Goal: Task Accomplishment & Management: Complete application form

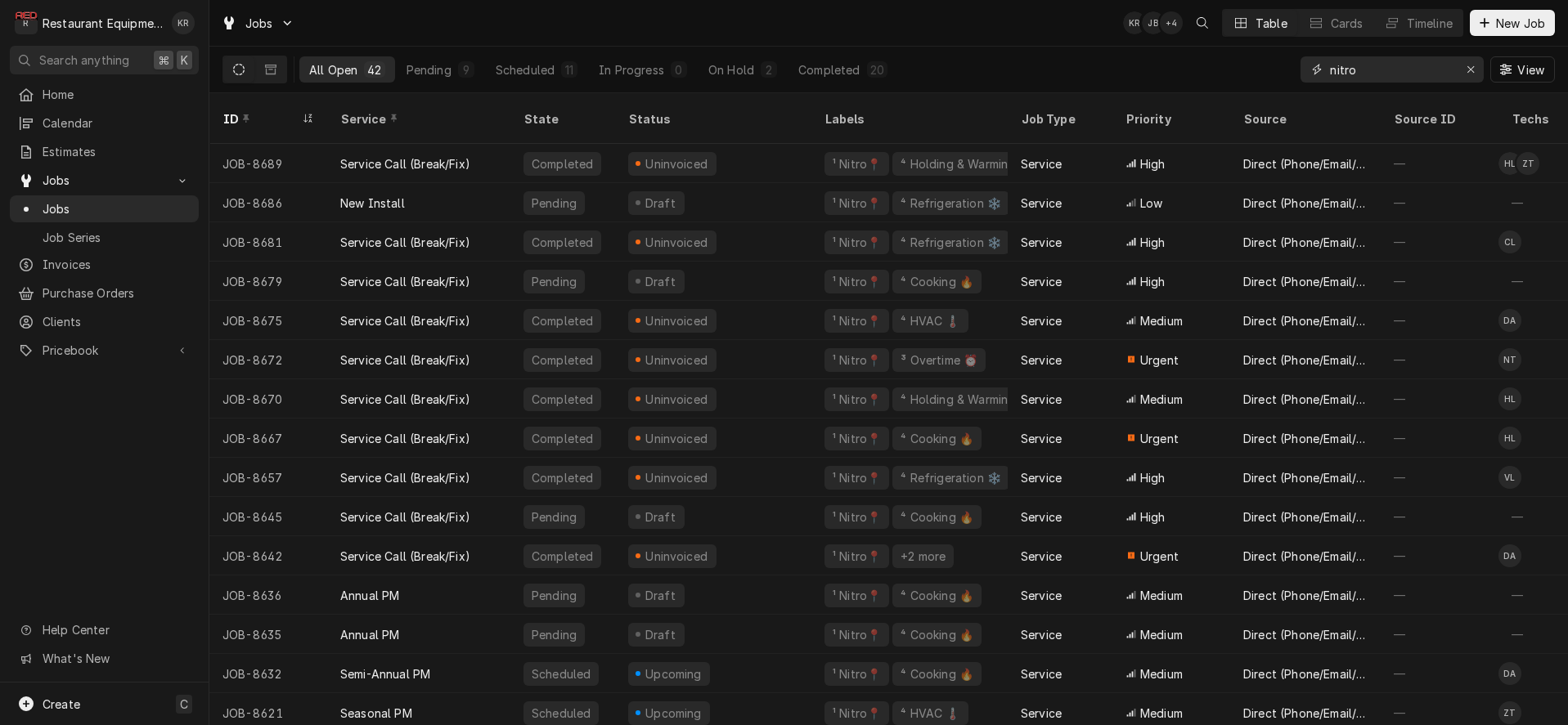
click at [1411, 75] on input "nitro" at bounding box center [1391, 70] width 123 height 27
drag, startPoint x: 1403, startPoint y: 73, endPoint x: 1309, endPoint y: 70, distance: 94.0
click at [1330, 70] on input "nitro" at bounding box center [1391, 70] width 123 height 27
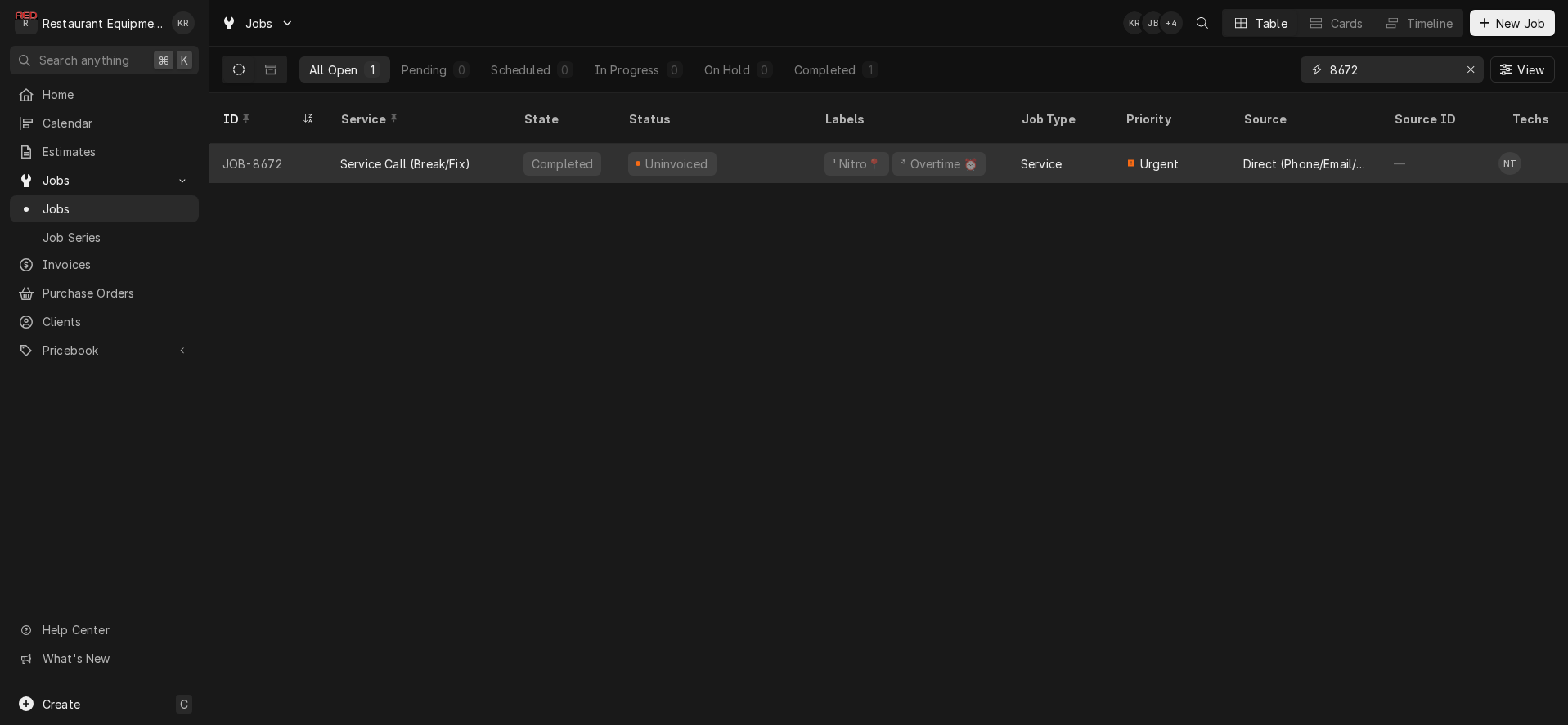
type input "8672"
click at [1039, 156] on div "Service" at bounding box center [1041, 164] width 41 height 17
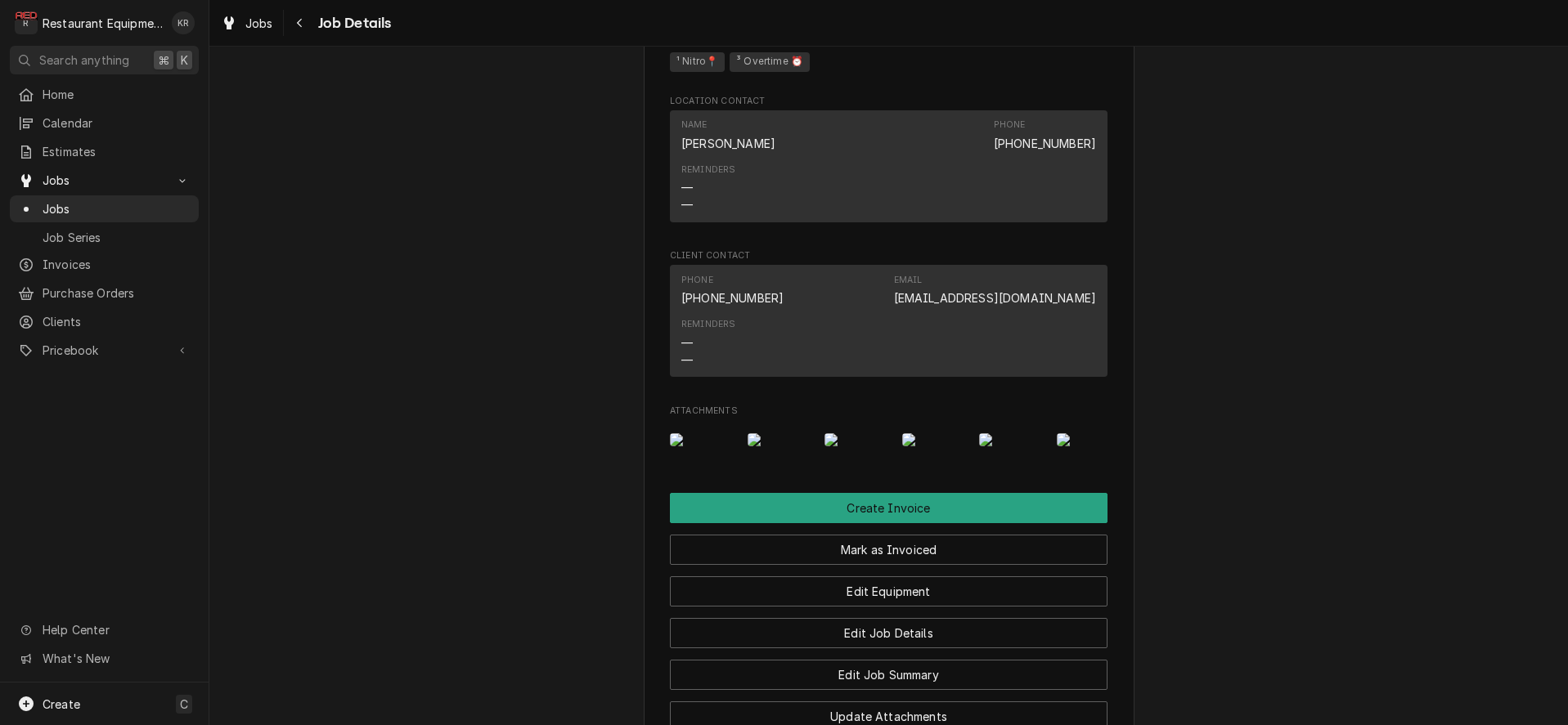
scroll to position [998, 0]
click at [254, 23] on span "Jobs" at bounding box center [259, 23] width 28 height 17
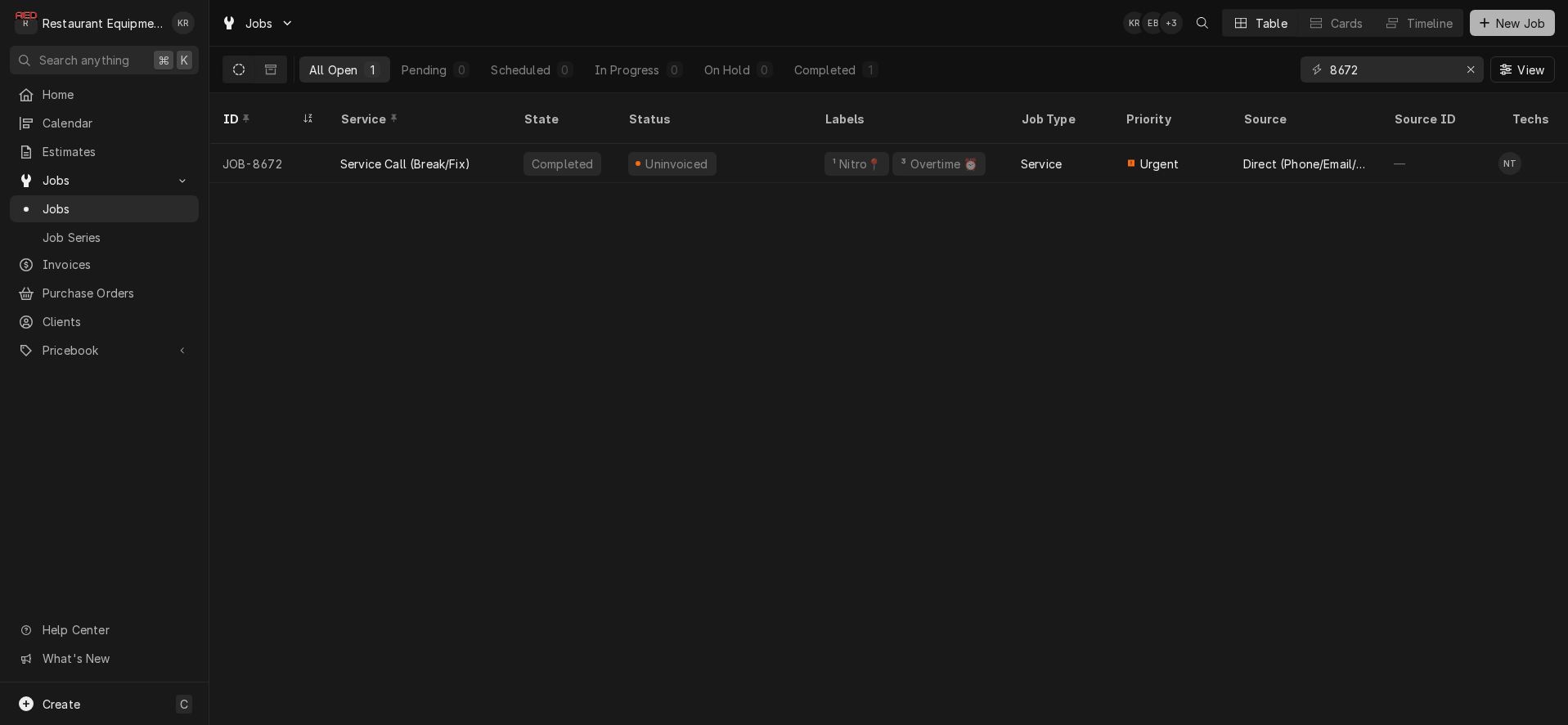
drag, startPoint x: 1529, startPoint y: 28, endPoint x: 1472, endPoint y: 50, distance: 61.1
click at [1528, 28] on span "New Job" at bounding box center [1520, 23] width 56 height 17
click at [1461, 71] on button "Erase input" at bounding box center [1471, 70] width 27 height 27
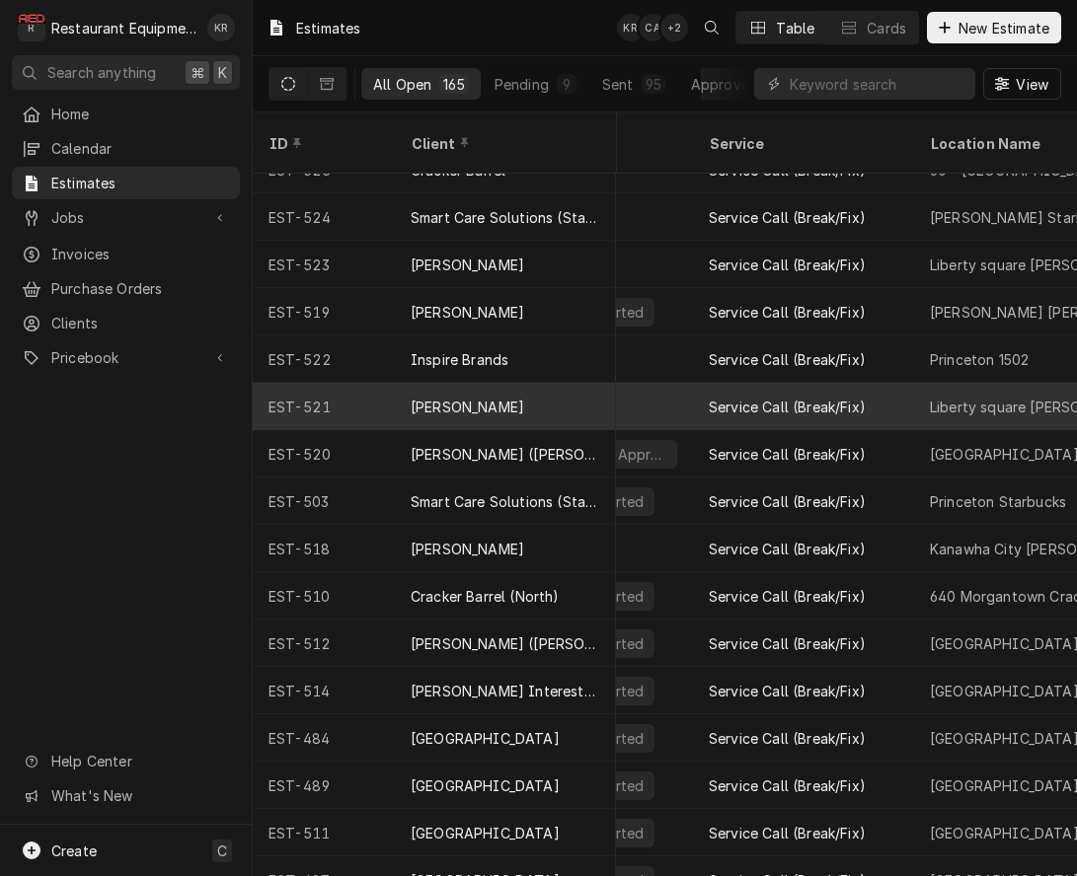
scroll to position [74, 223]
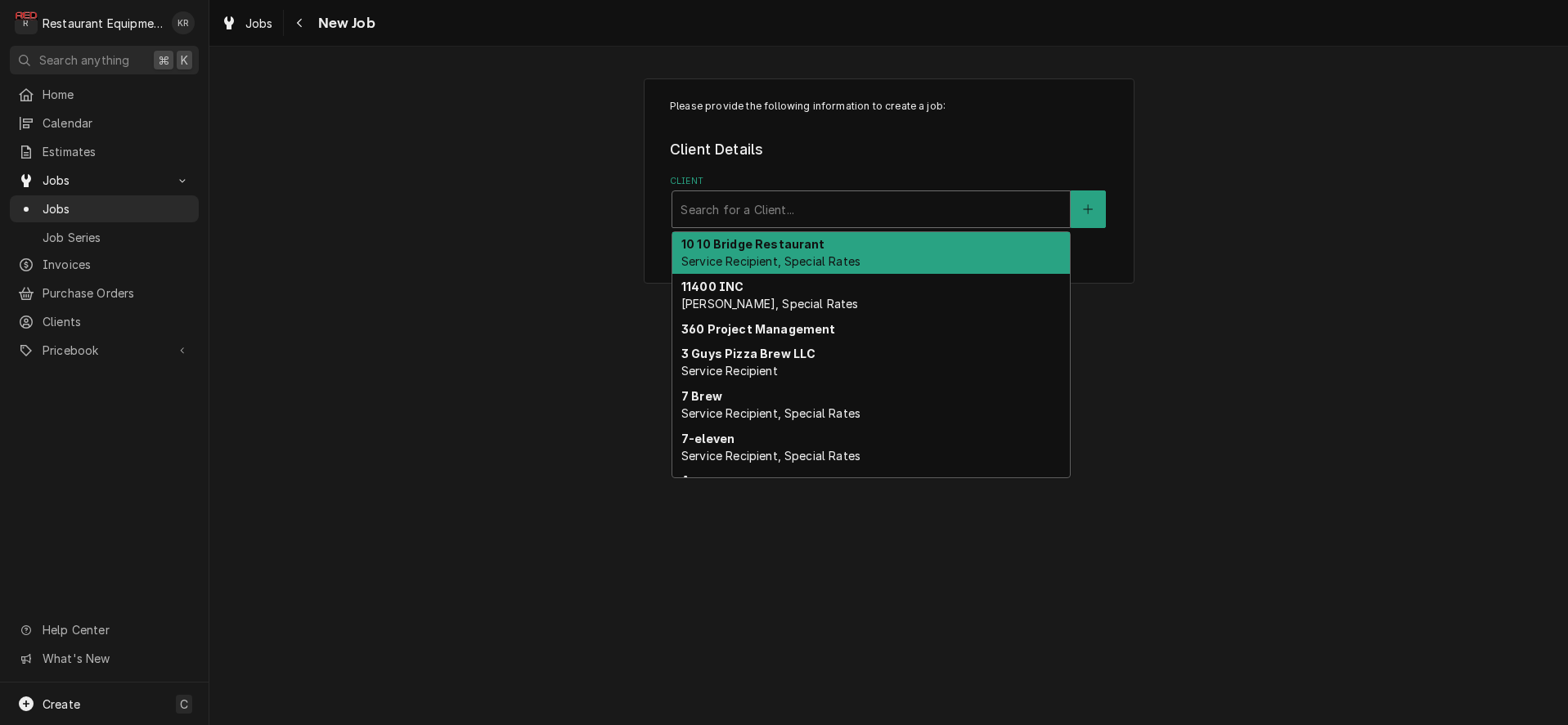
click at [777, 218] on div "Client" at bounding box center [871, 210] width 381 height 30
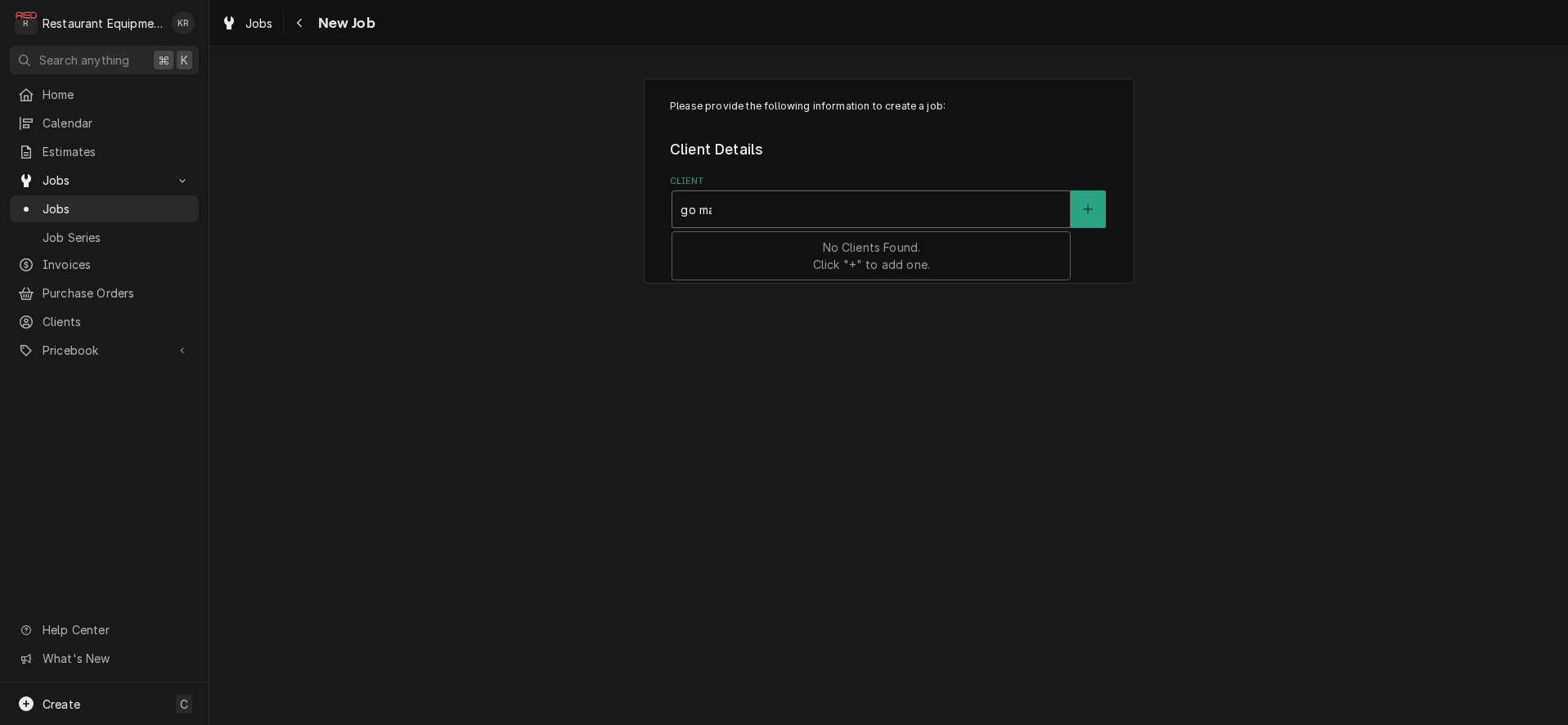
type input "go mar"
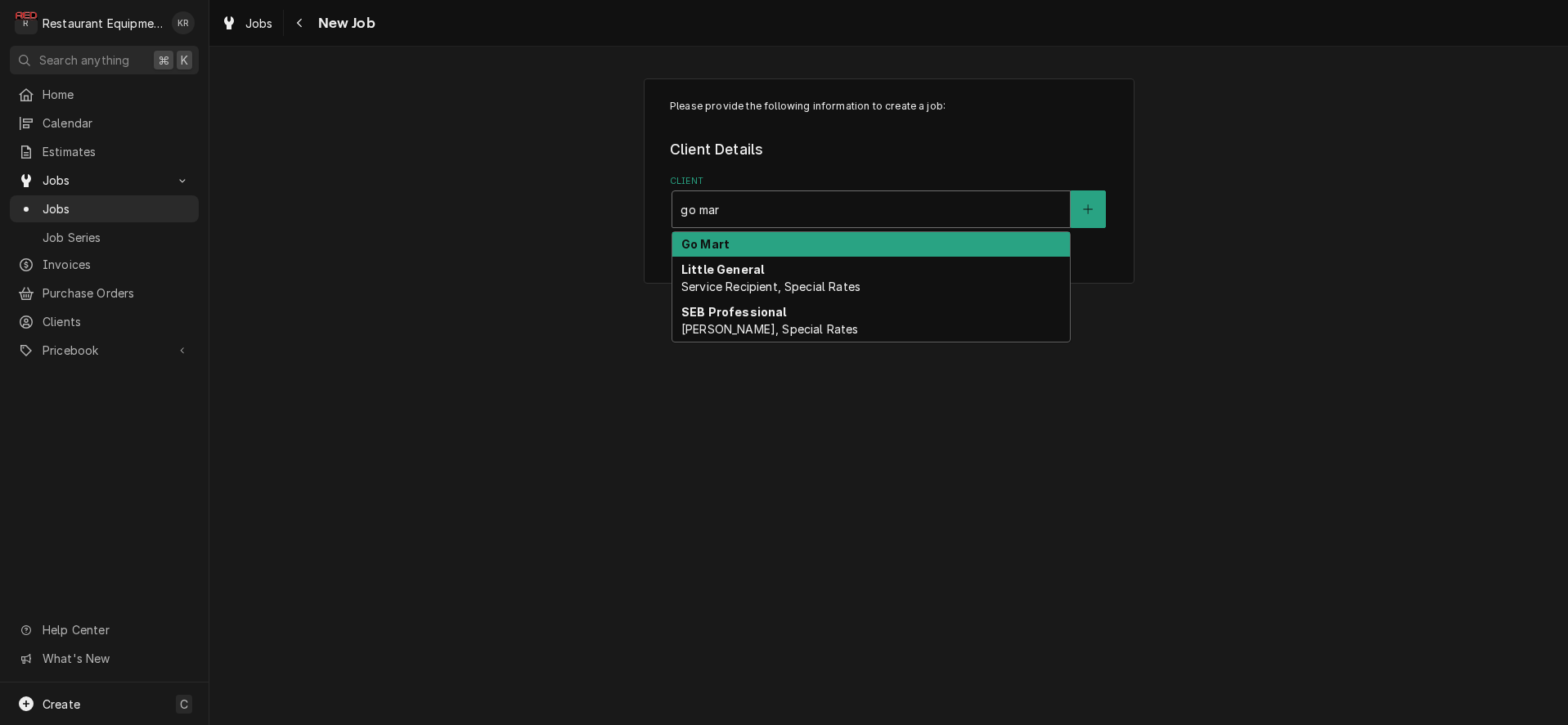
click at [767, 243] on div "Go Mart" at bounding box center [871, 244] width 398 height 26
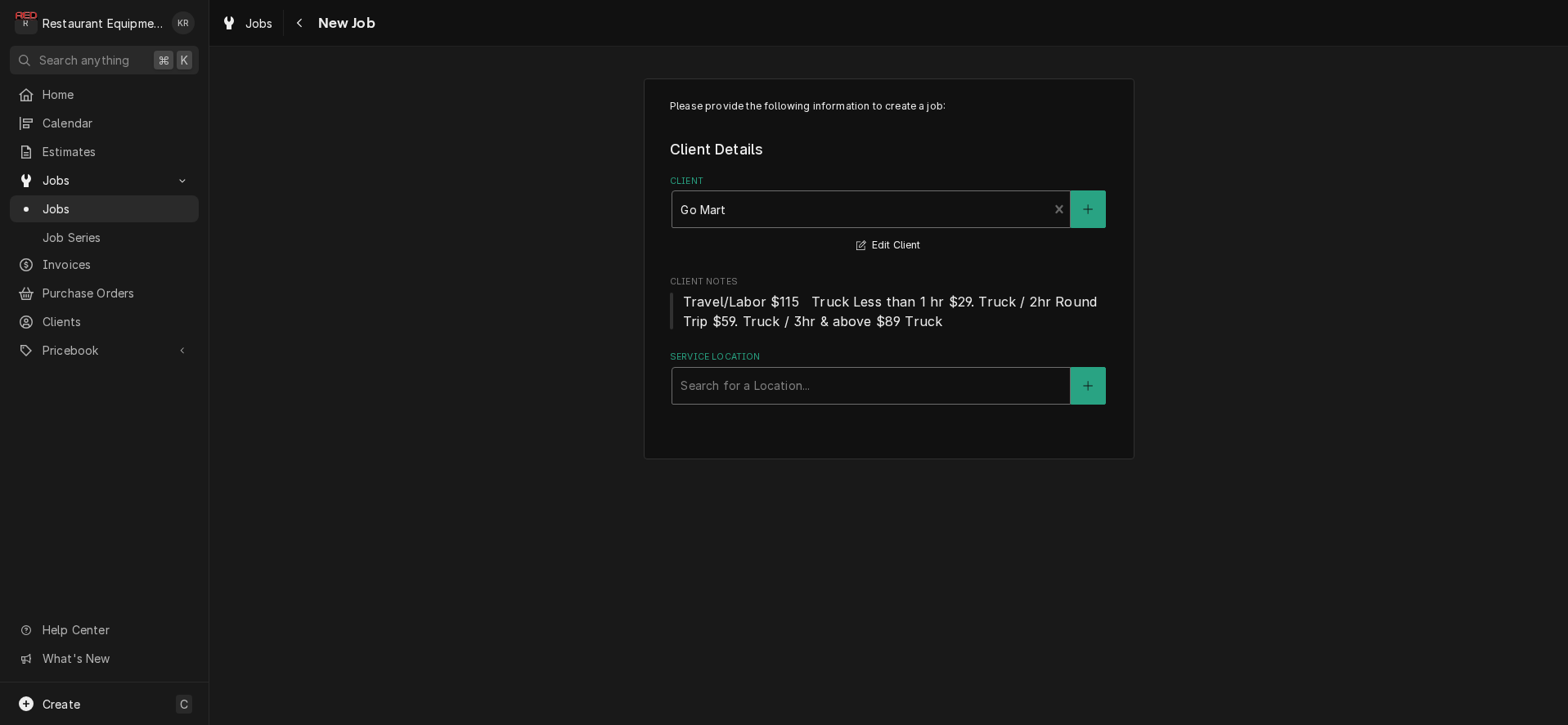
click at [769, 389] on div "Service Location" at bounding box center [871, 386] width 381 height 30
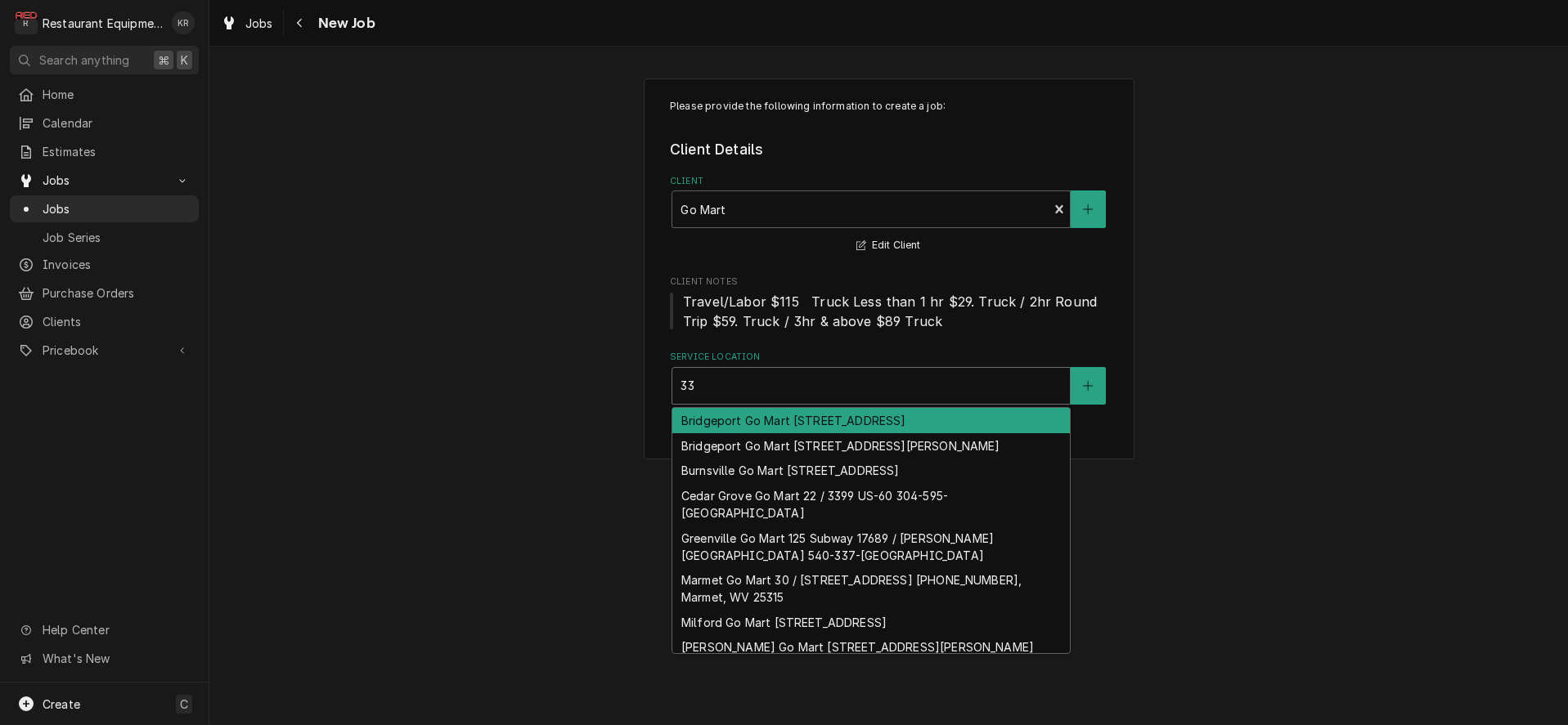
type input "33"
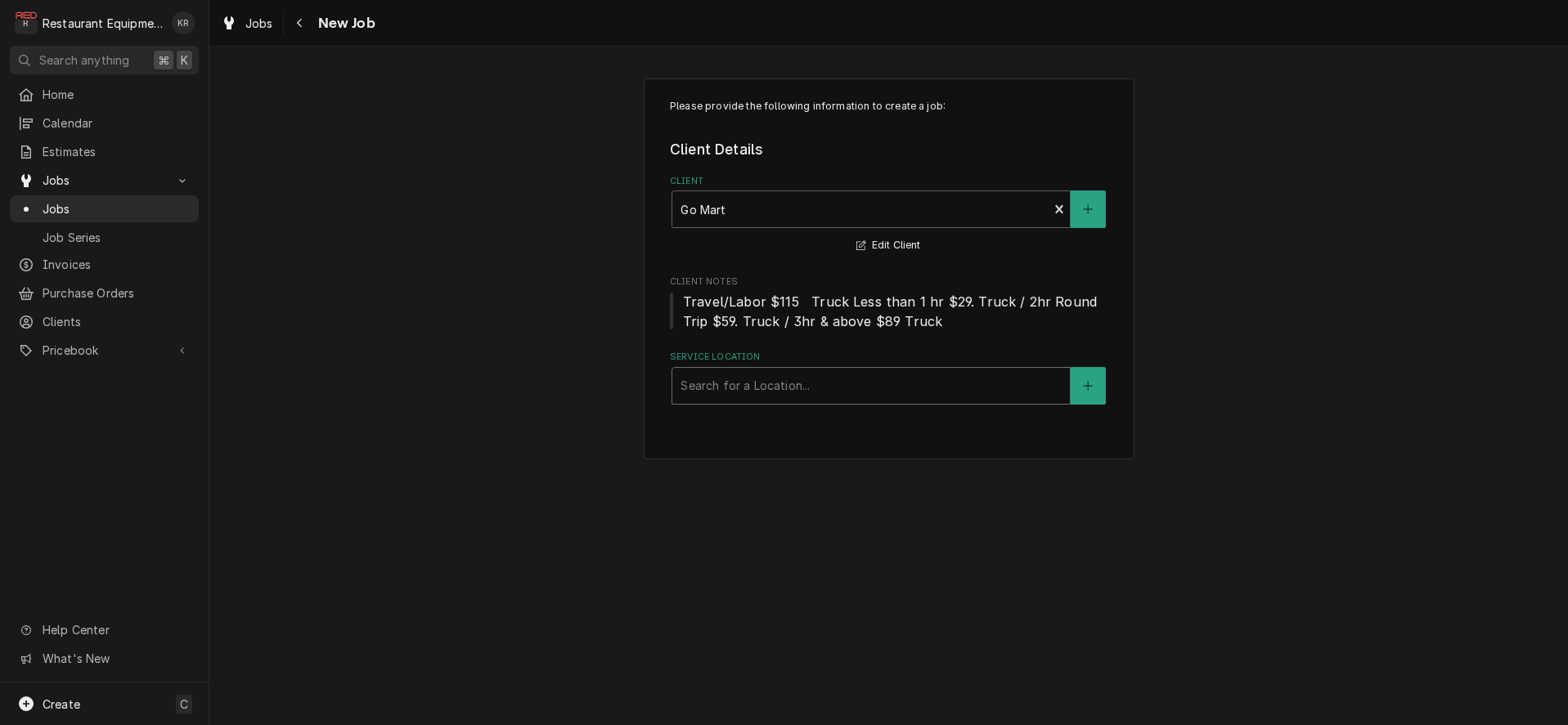
click at [744, 379] on div "Service Location" at bounding box center [871, 386] width 381 height 30
type input "fairp"
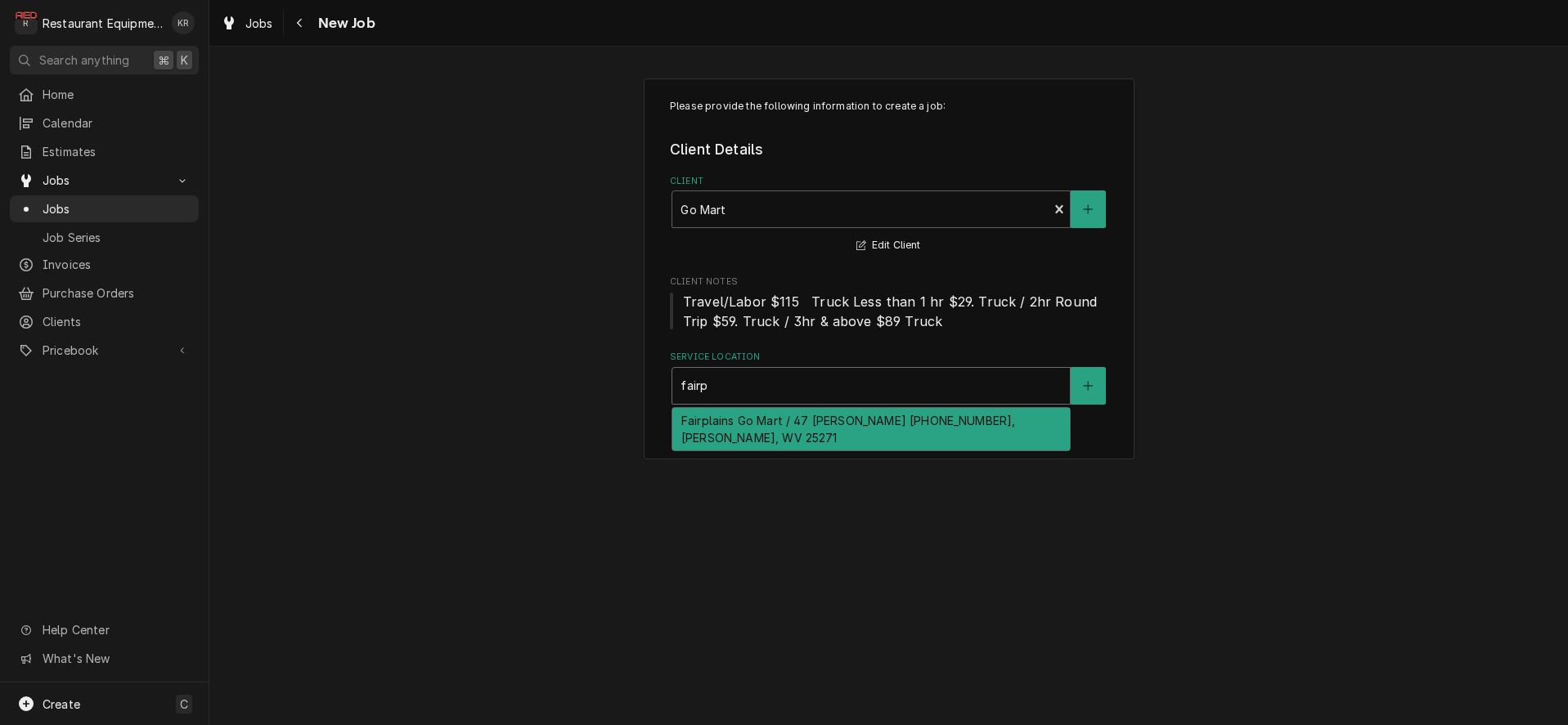
click at [769, 419] on div "Fairplains Go Mart / 47 [PERSON_NAME] [PHONE_NUMBER], [PERSON_NAME], WV 25271" at bounding box center [871, 428] width 398 height 42
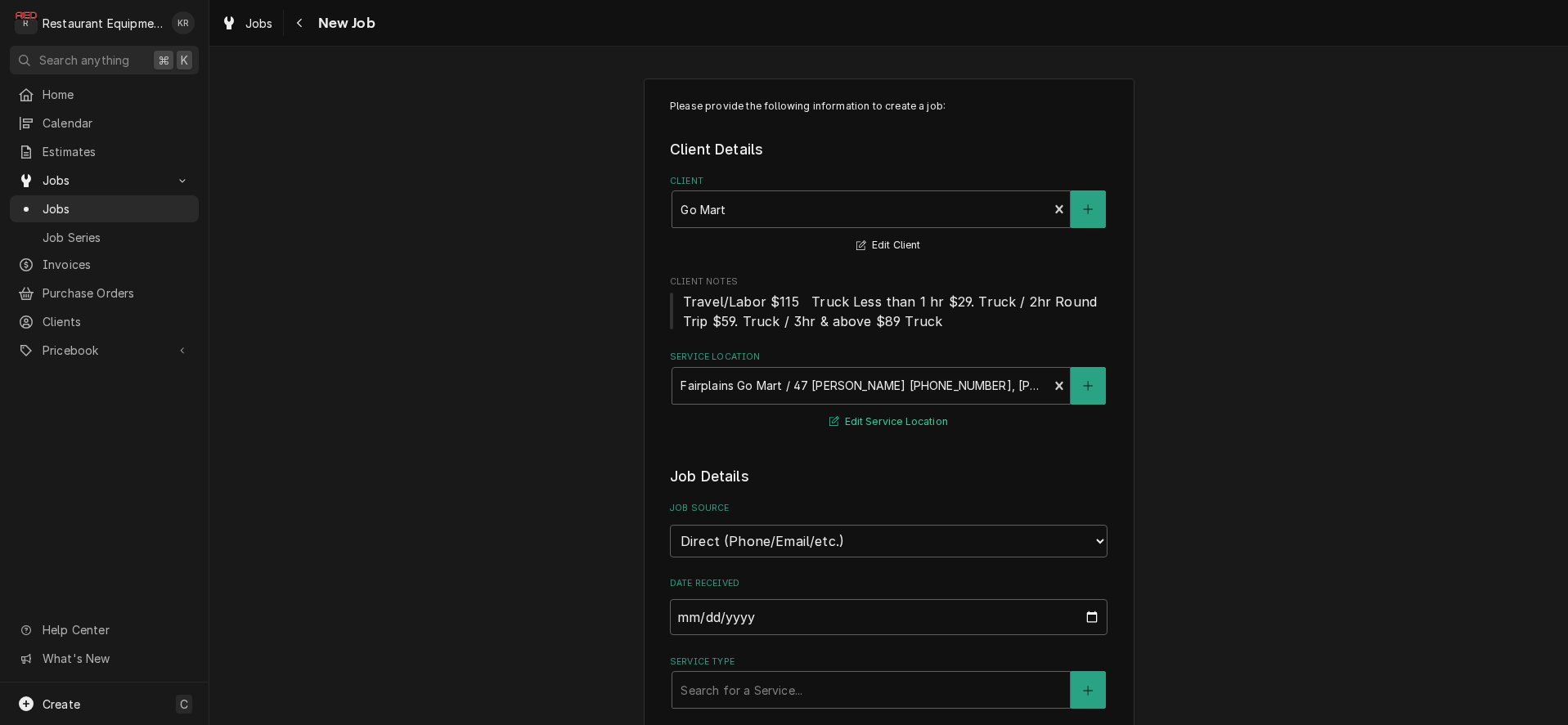
click at [880, 426] on button "Edit Service Location" at bounding box center [888, 422] width 123 height 21
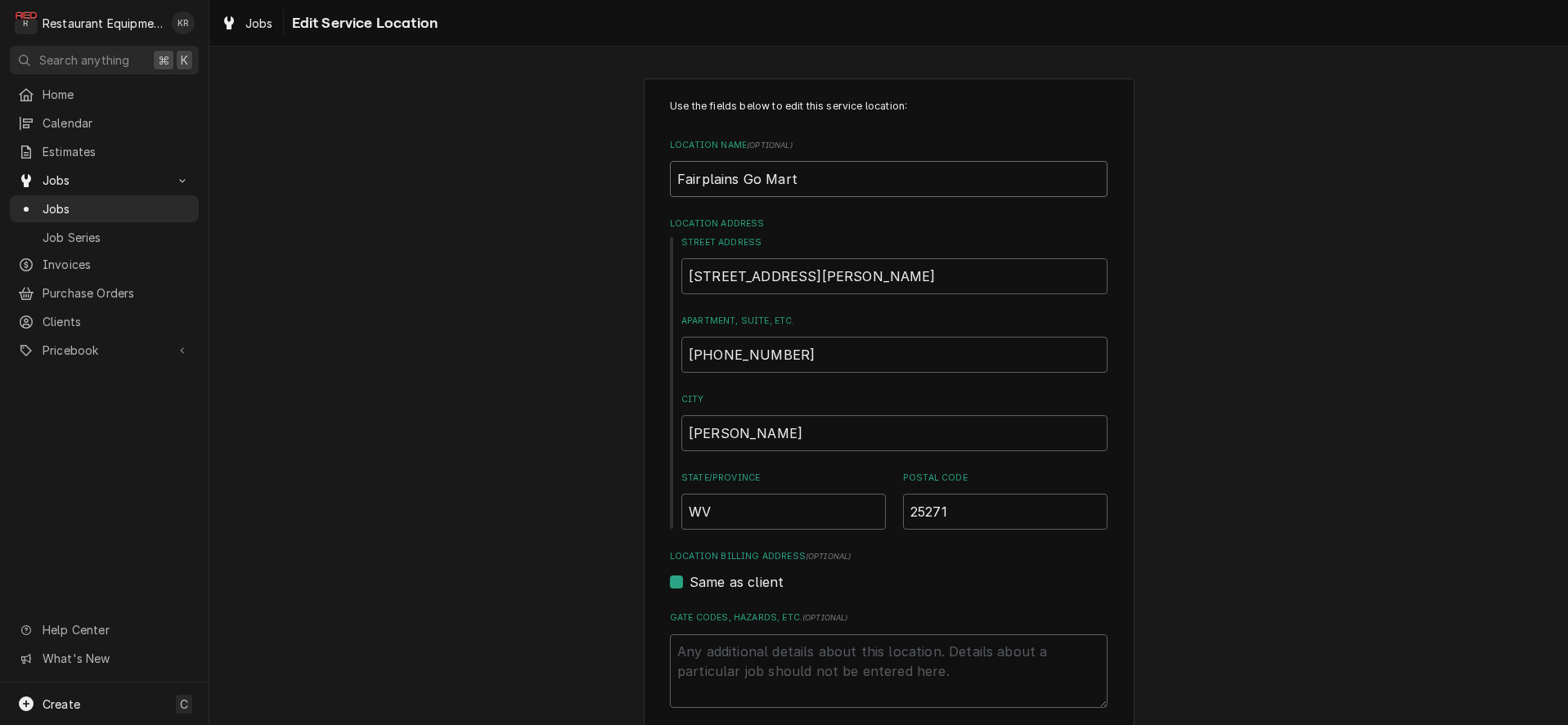
click at [826, 175] on input "Fairplains Go Mart" at bounding box center [888, 178] width 438 height 36
type textarea "x"
type input "Fairplains Go Mart"
type textarea "x"
type input "Fairplains Go Mart 3"
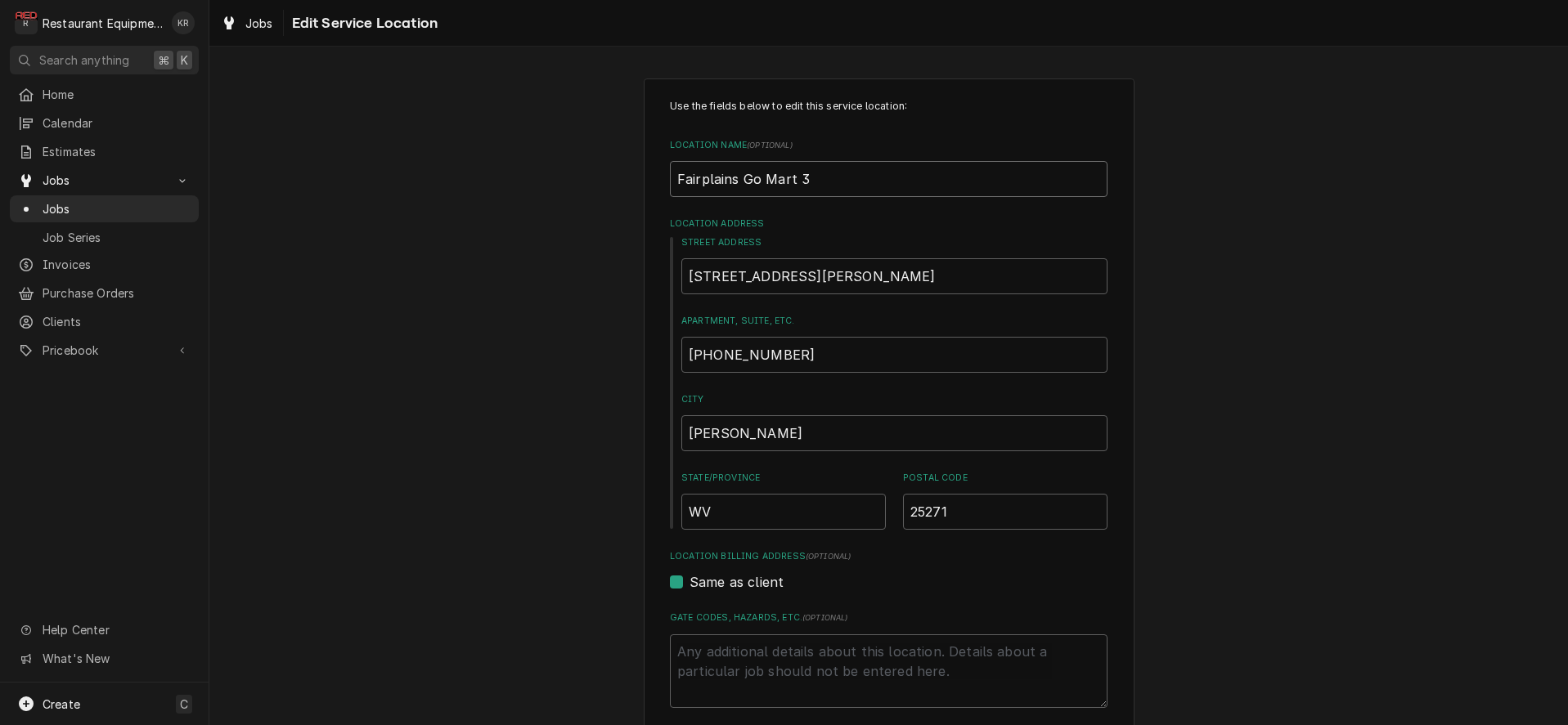
type textarea "x"
type input "Fairplains Go Mart 33"
type textarea "x"
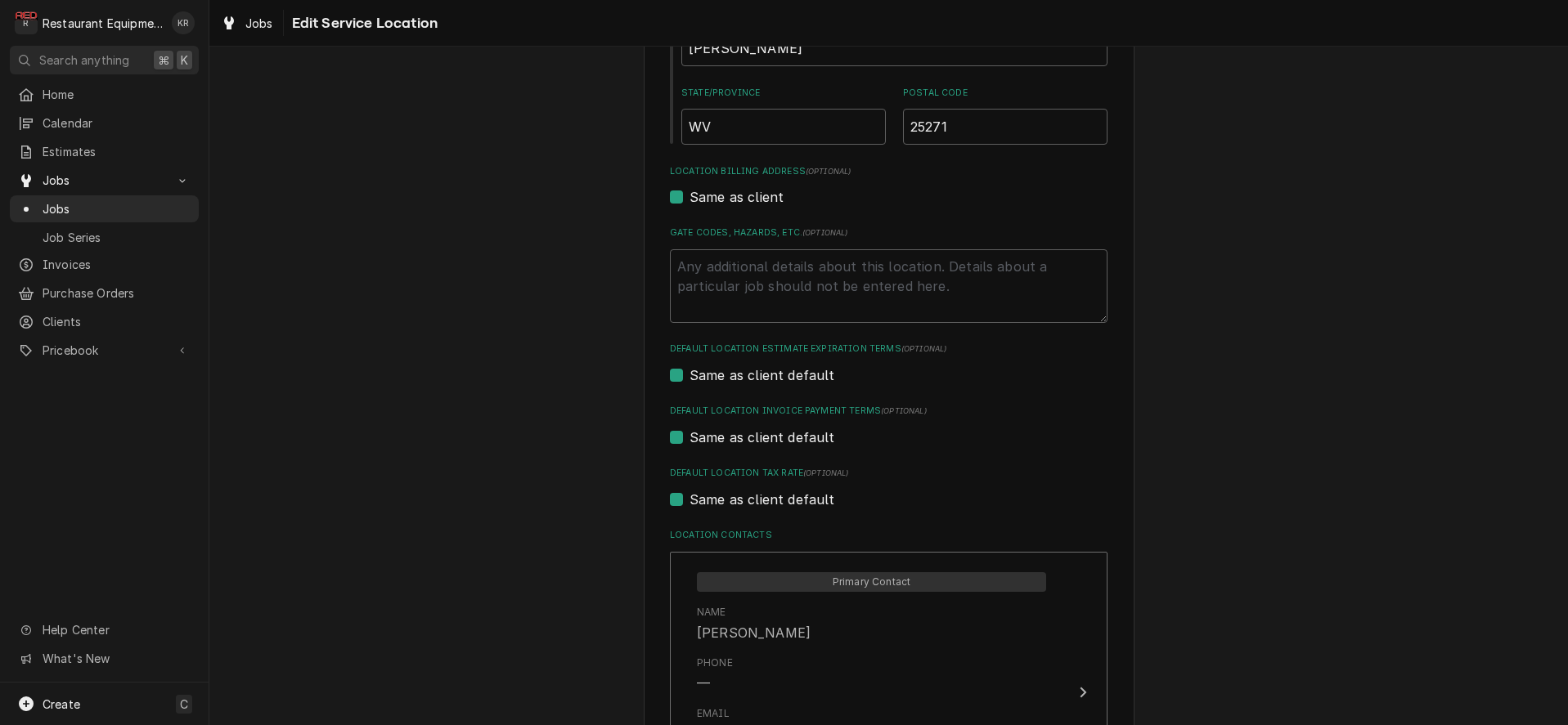
scroll to position [389, 0]
type input "Fairplains Go Mart 33"
click at [778, 266] on textarea "Gate Codes, Hazards, etc. ( optional )" at bounding box center [888, 283] width 438 height 74
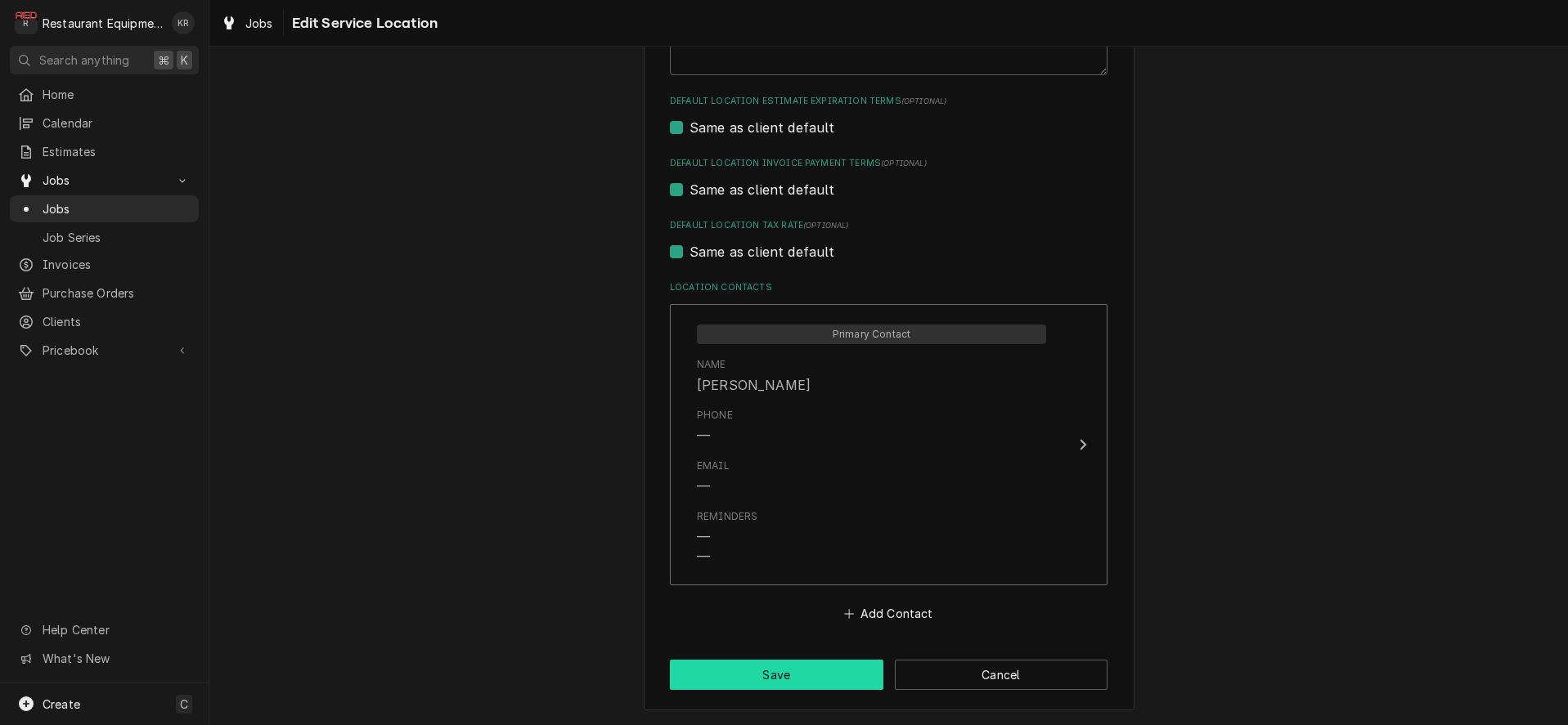
click at [786, 671] on button "Save" at bounding box center [777, 674] width 214 height 31
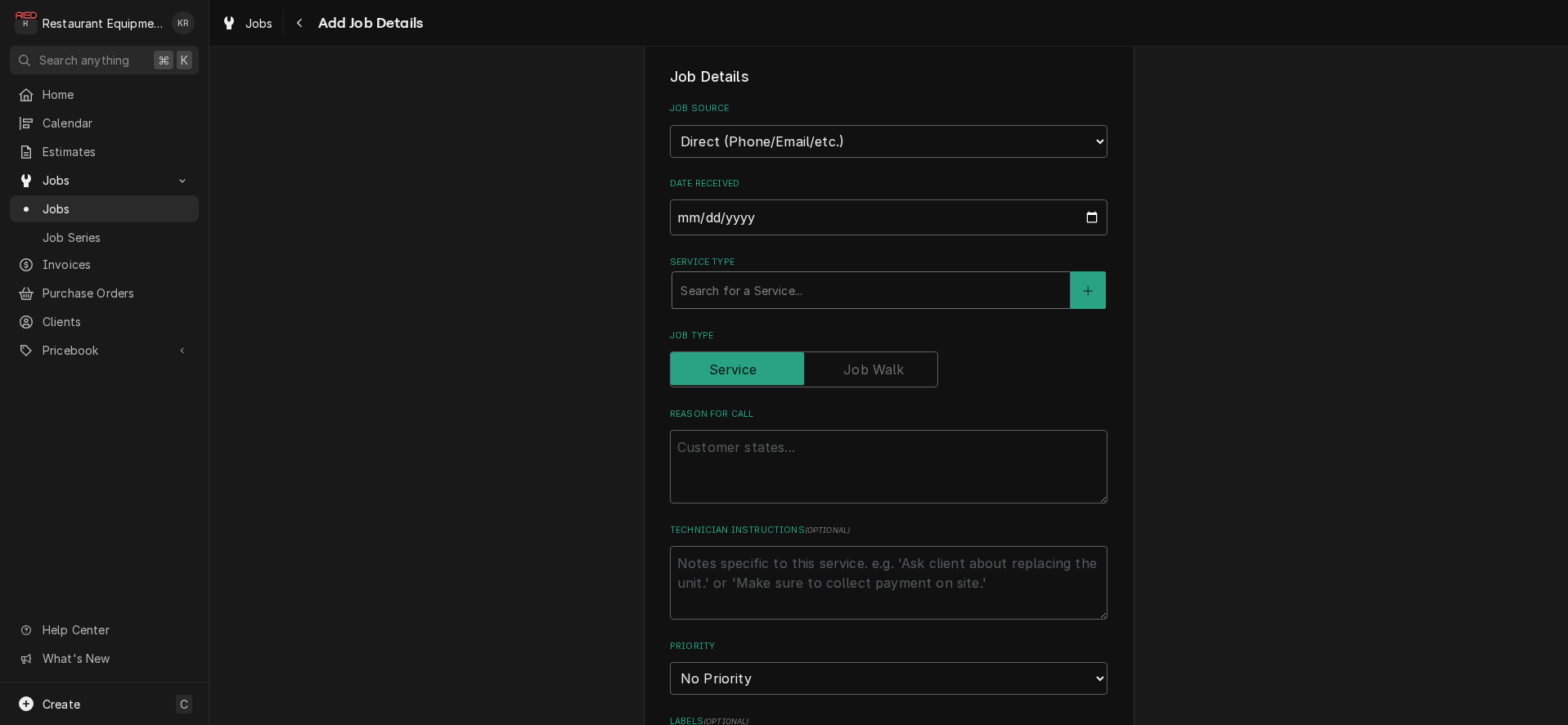
scroll to position [403, 0]
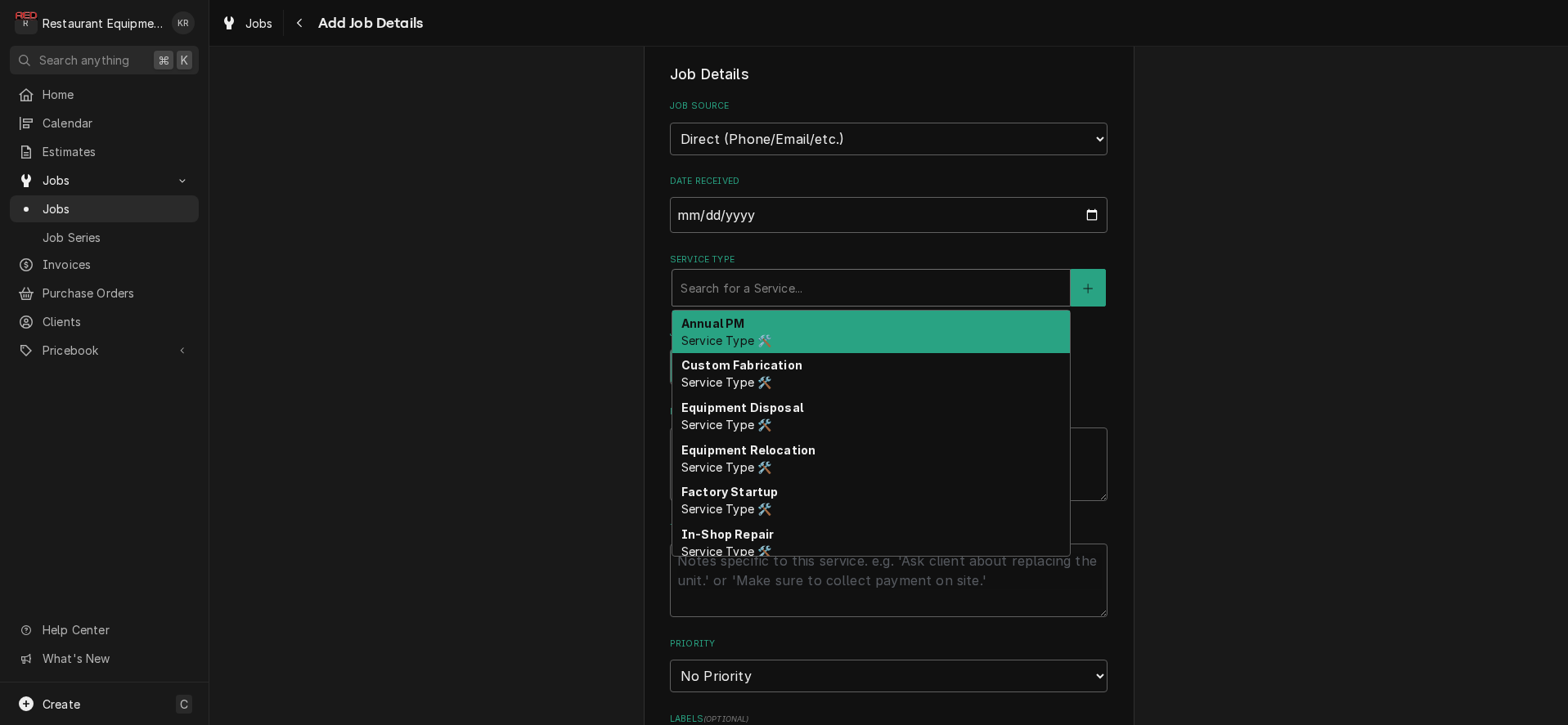
click at [815, 288] on div "Service Type" at bounding box center [871, 288] width 381 height 30
type textarea "x"
type input "b"
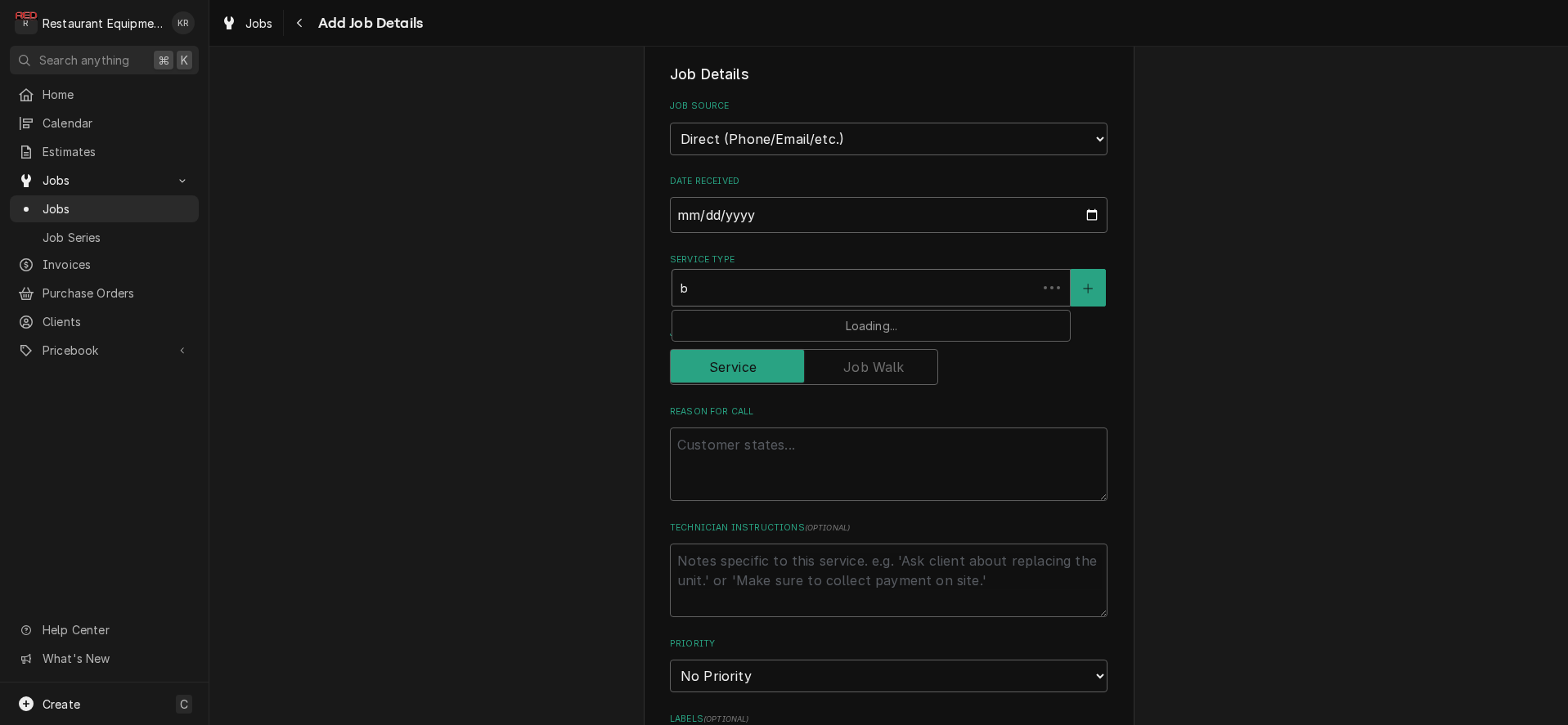
type textarea "x"
type input "br"
type textarea "x"
type input "bre"
type textarea "x"
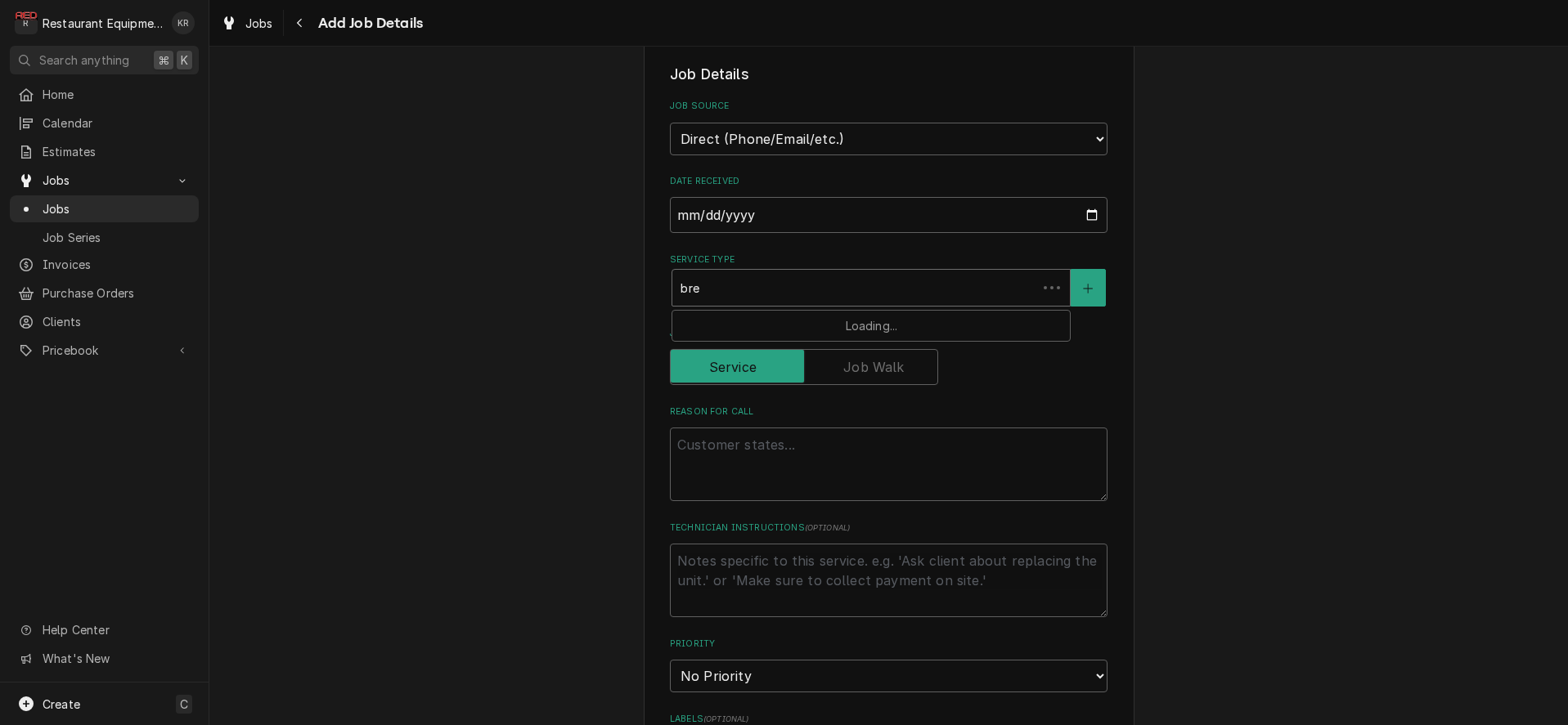
type input "brea"
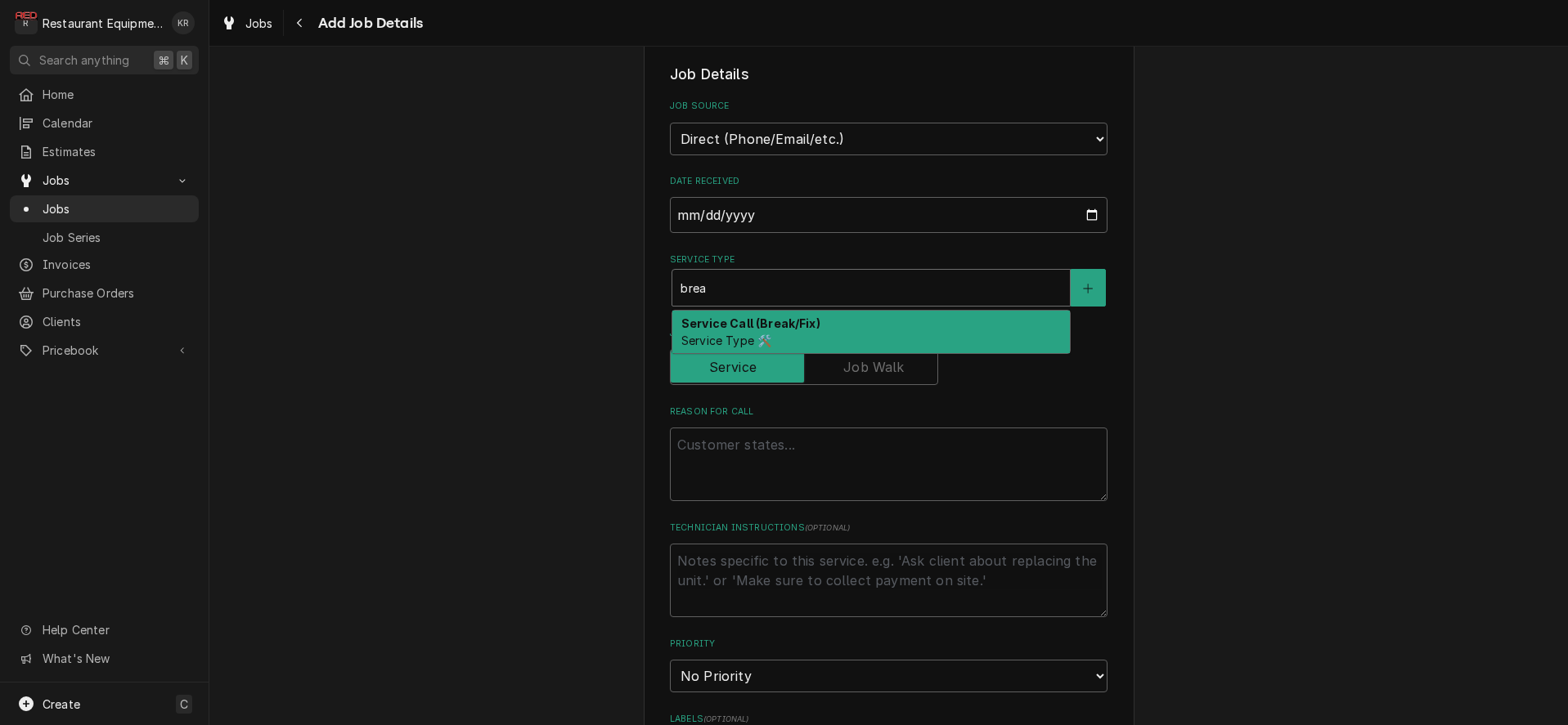
click at [793, 336] on div "Service Call (Break/Fix) Service Type 🛠️" at bounding box center [871, 331] width 398 height 42
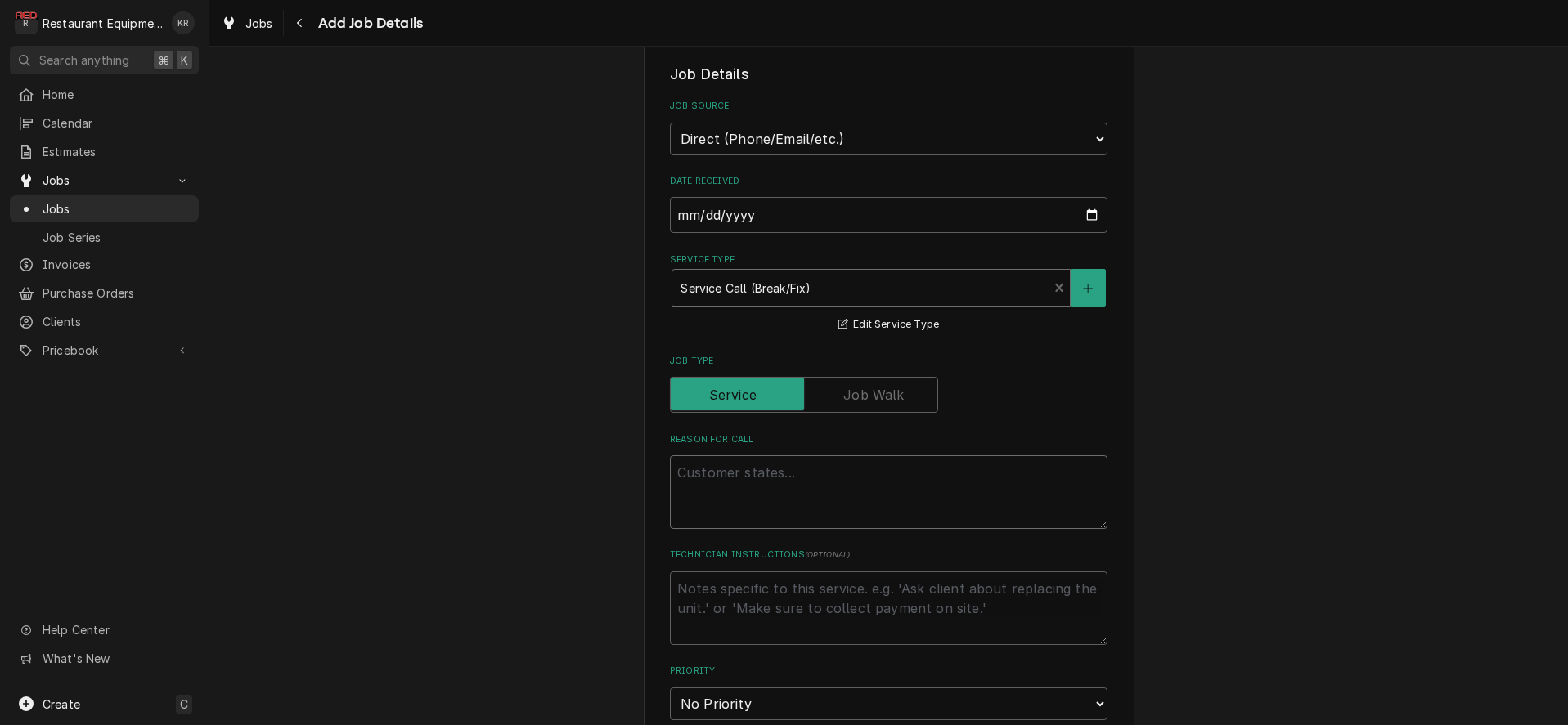
click at [745, 487] on textarea "Reason For Call" at bounding box center [888, 492] width 438 height 74
click at [767, 481] on textarea "Reason For Call" at bounding box center [888, 492] width 438 height 74
type textarea "x"
type textarea "F"
type textarea "x"
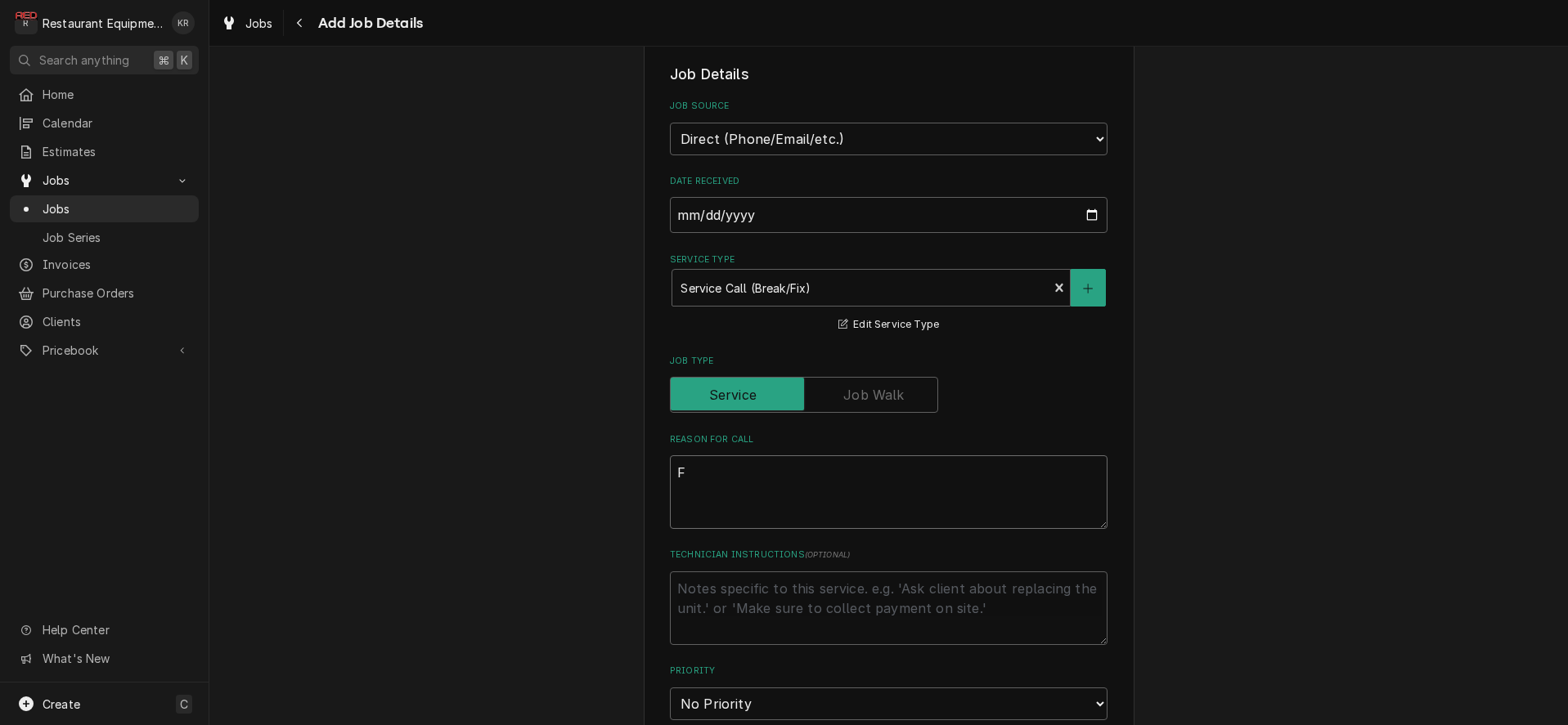
type textarea "Fr"
type textarea "x"
type textarea "Fry"
type textarea "x"
type textarea "[PERSON_NAME]"
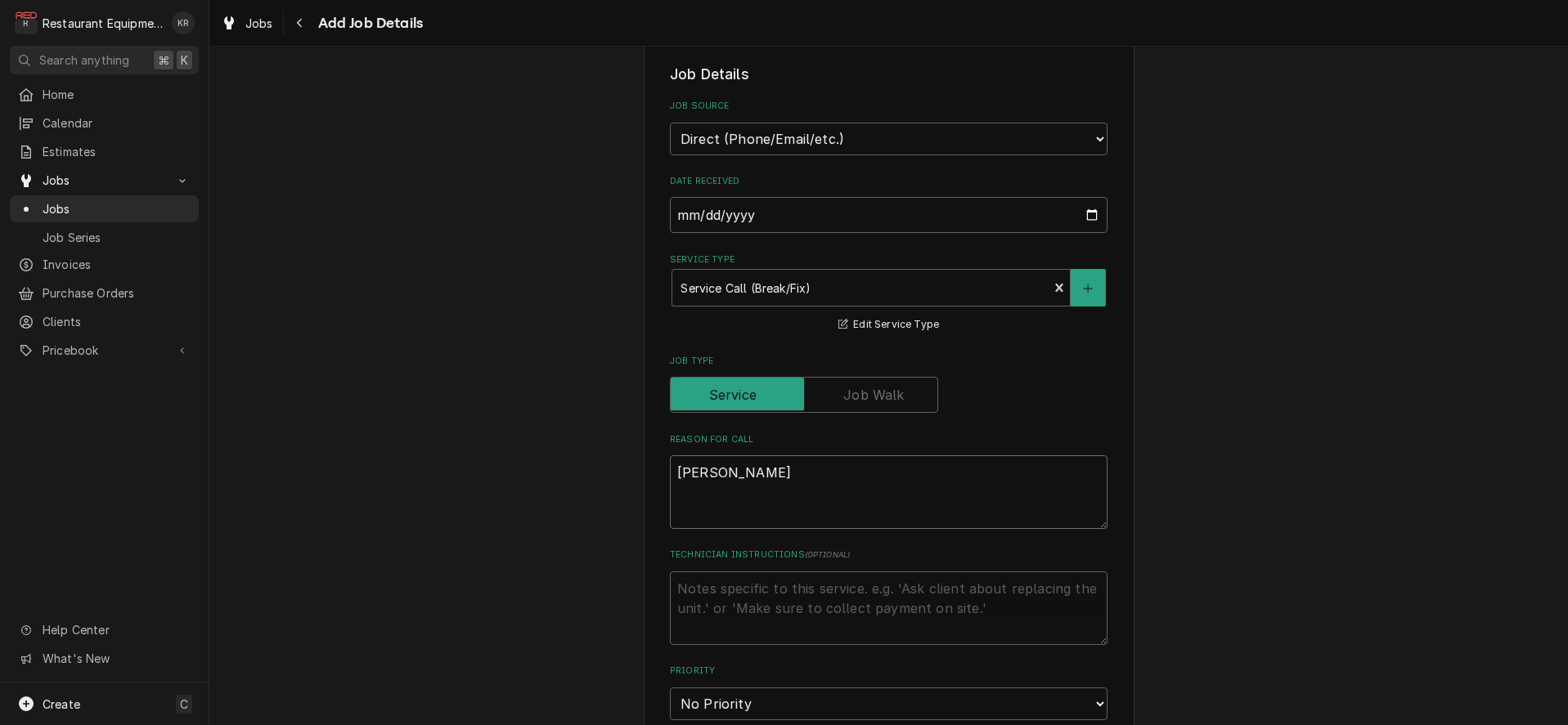
type textarea "x"
type textarea "Fryer"
type textarea "x"
type textarea "Fryer s"
type textarea "x"
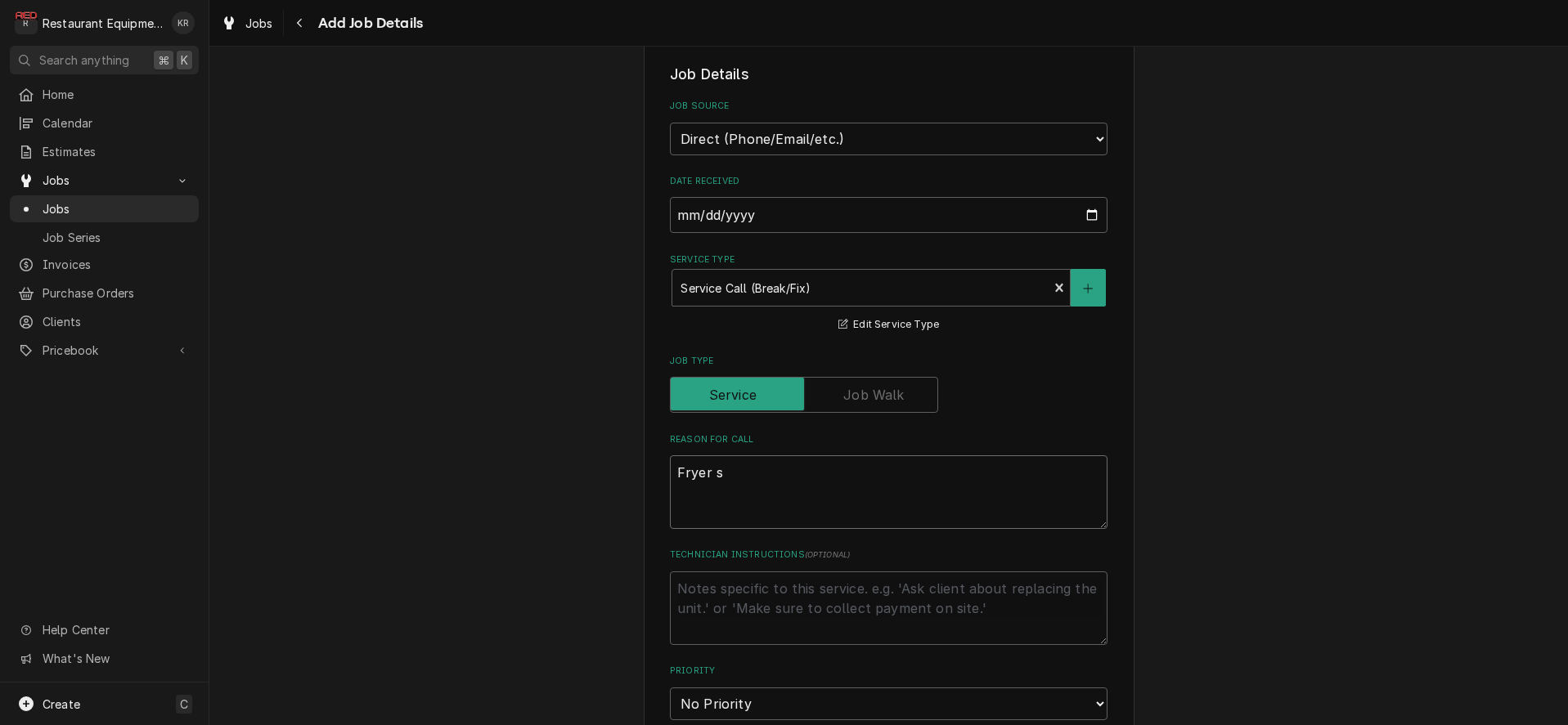
type textarea "[PERSON_NAME]"
type textarea "x"
type textarea "Fryer ser"
type textarea "x"
type textarea "Fryer sere"
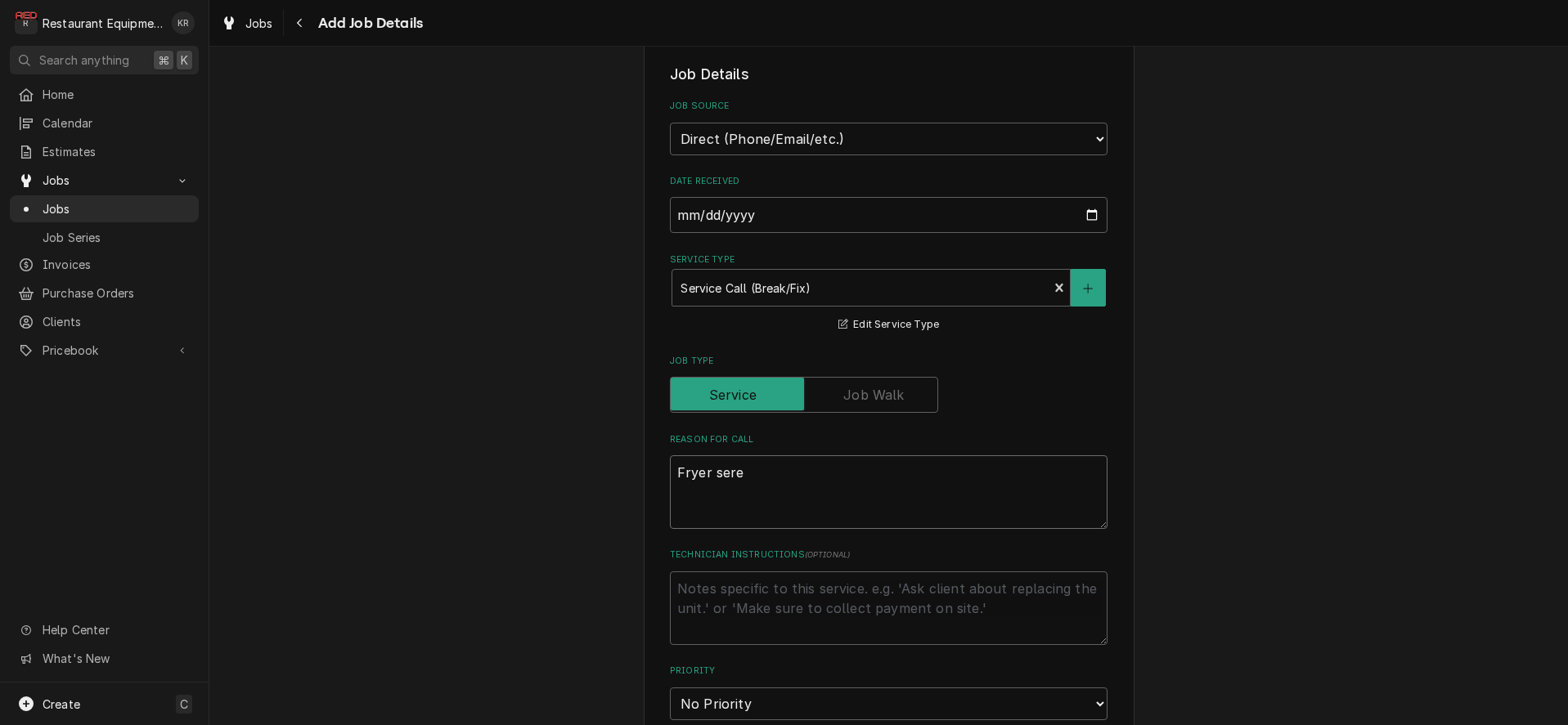
type textarea "x"
type textarea "Fryer serv"
type textarea "x"
type textarea "Fryer servi"
type textarea "x"
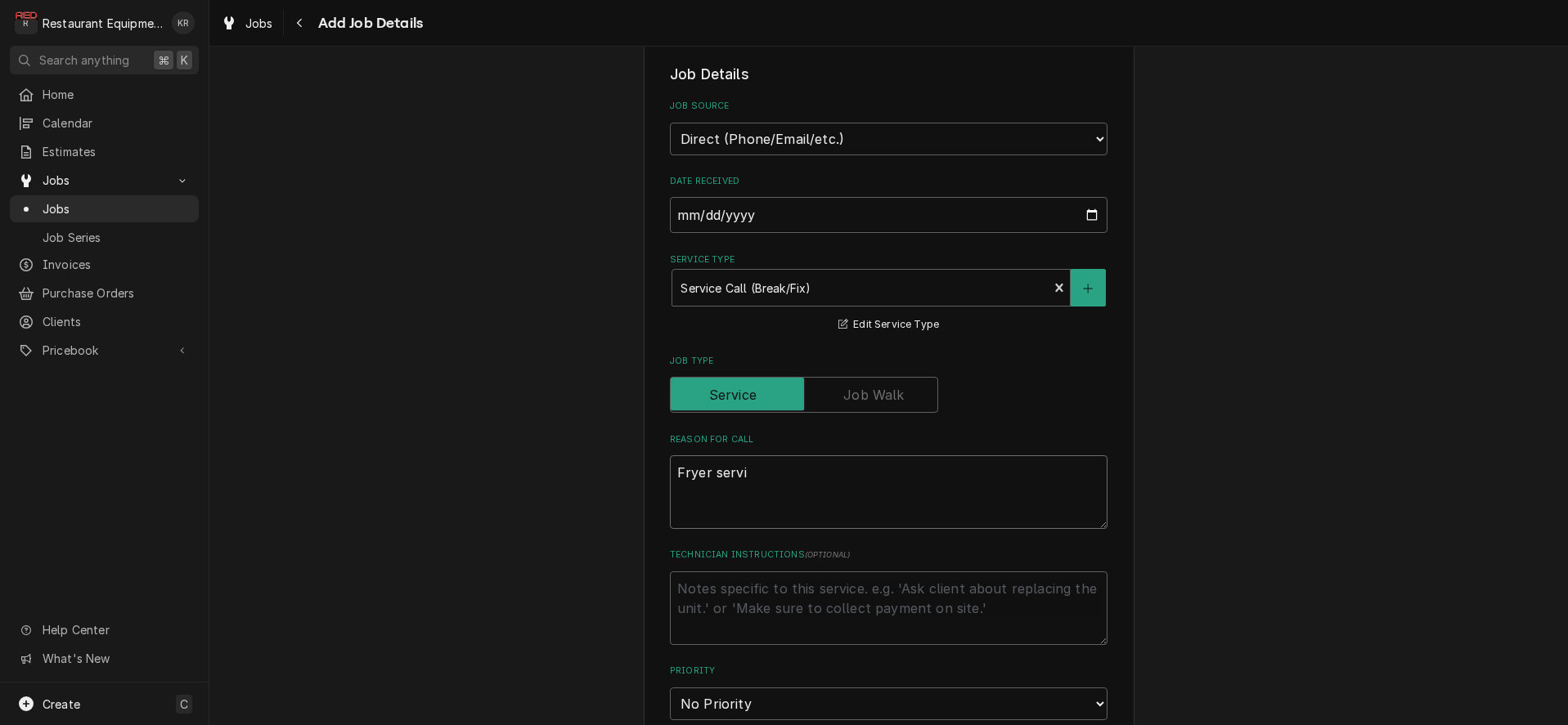
type textarea "Fryer servic"
type textarea "x"
type textarea "Fryer service"
type textarea "x"
type textarea "Fryer service A"
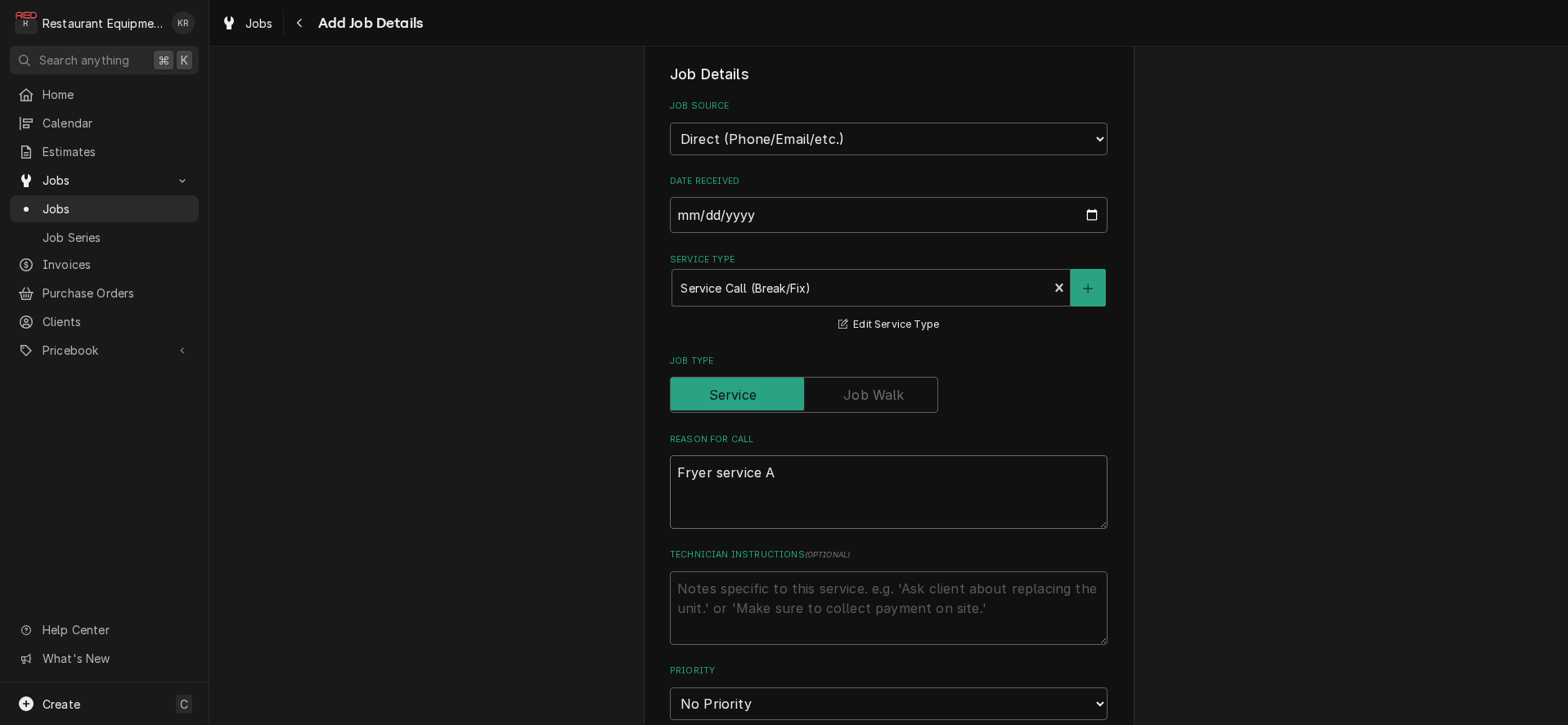
type textarea "x"
type textarea "Fryer service AS"
type textarea "x"
type textarea "Fryer service ASAP"
type textarea "x"
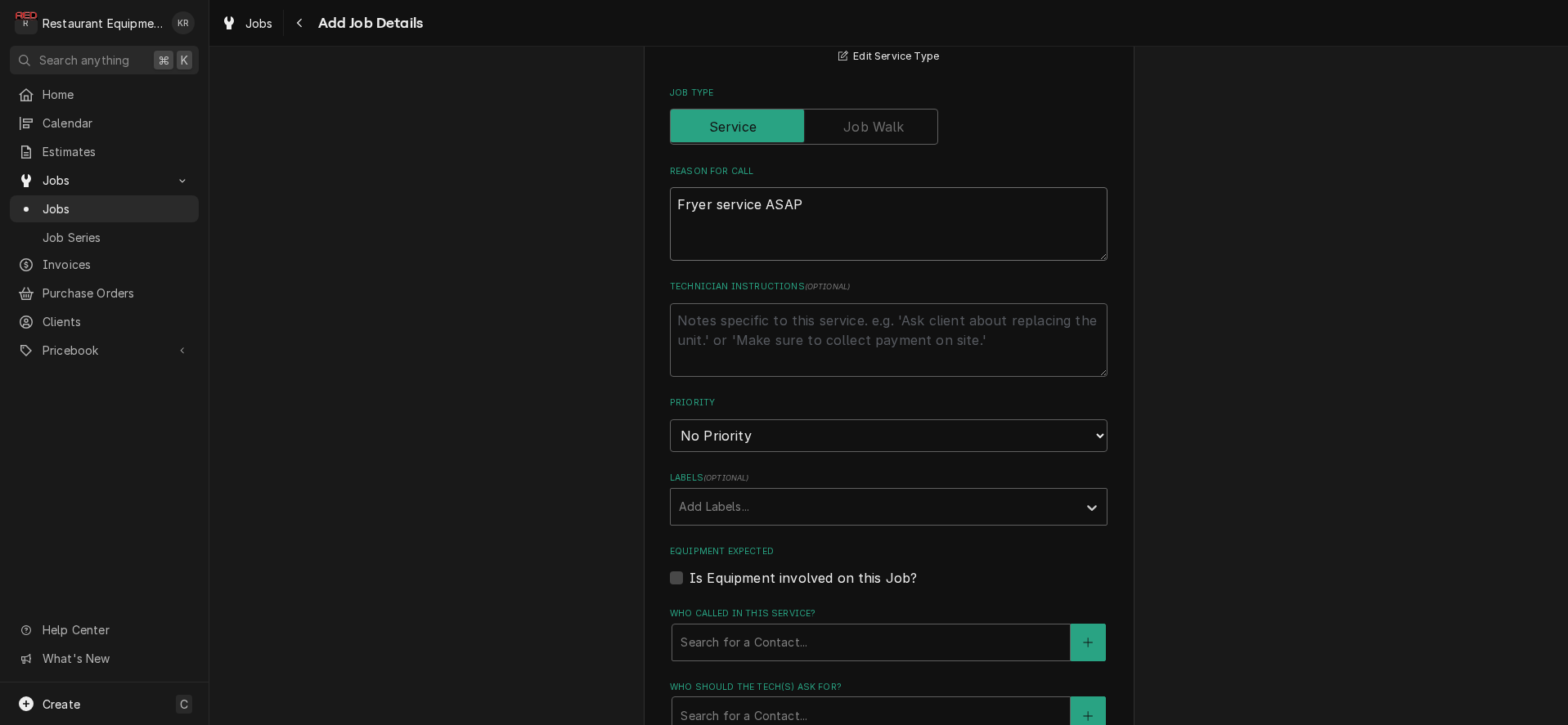
scroll to position [679, 0]
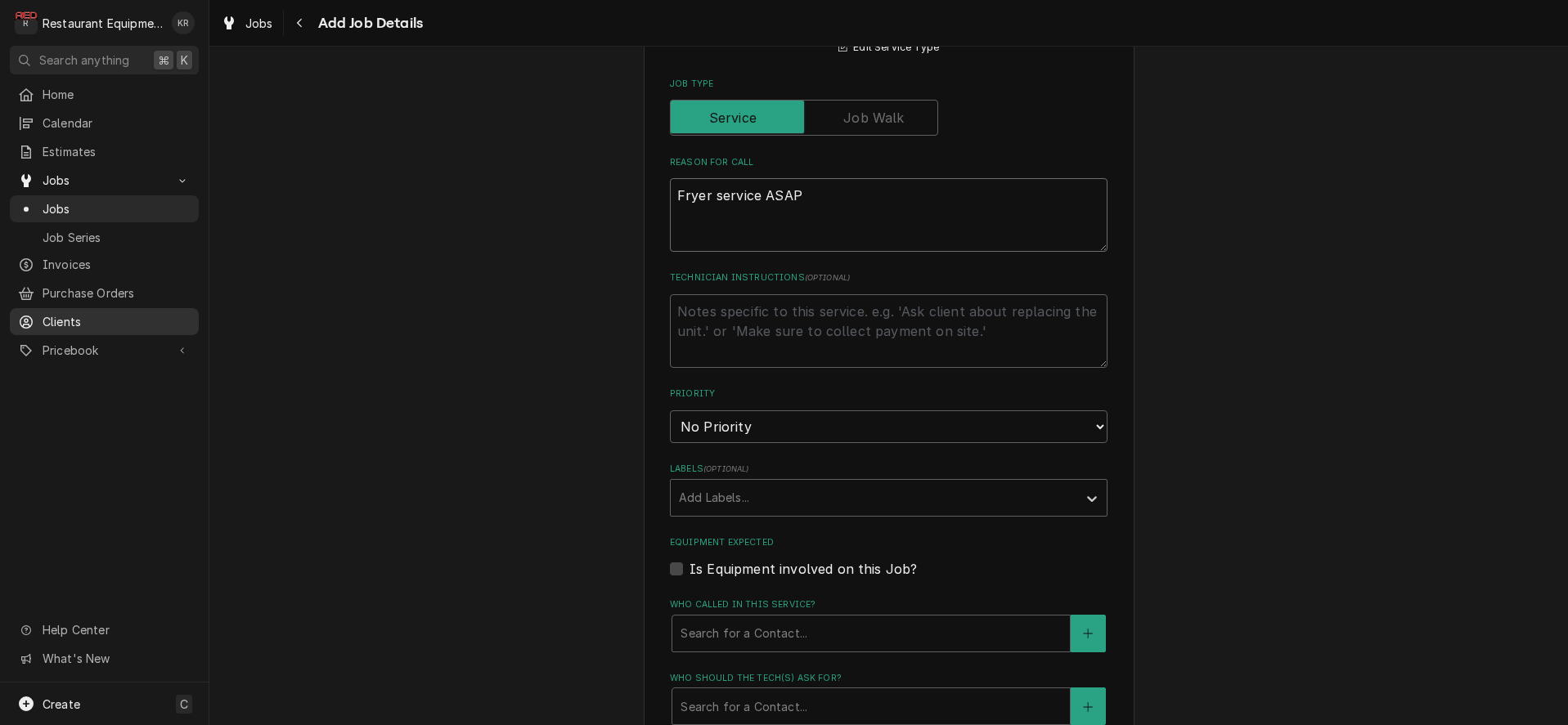
type textarea "Fryer service ASAP"
select select "1"
click option "Urgent" at bounding box center [0, 0] width 0 height 0
click at [743, 498] on div "Labels" at bounding box center [874, 498] width 390 height 30
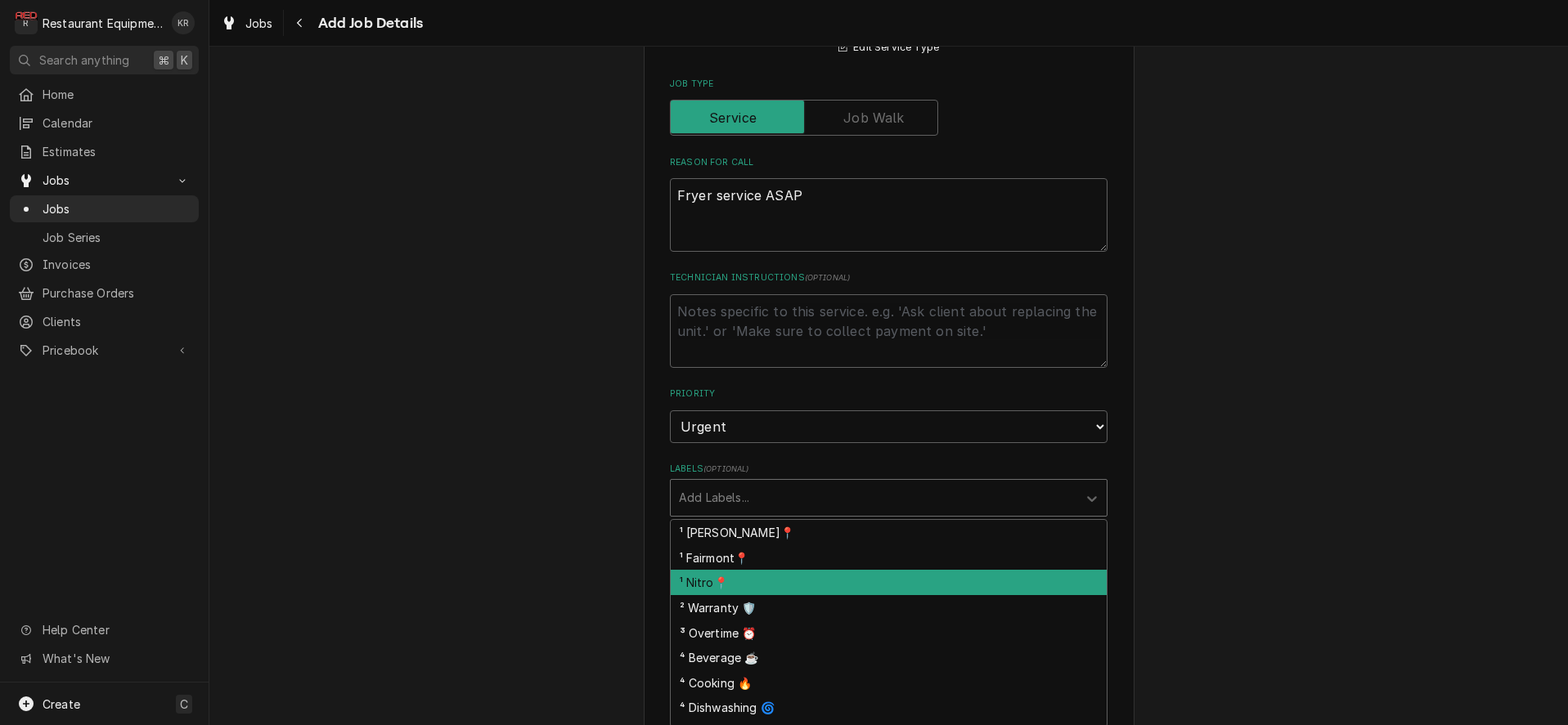
click at [746, 579] on div "¹ Nitro📍" at bounding box center [888, 582] width 436 height 26
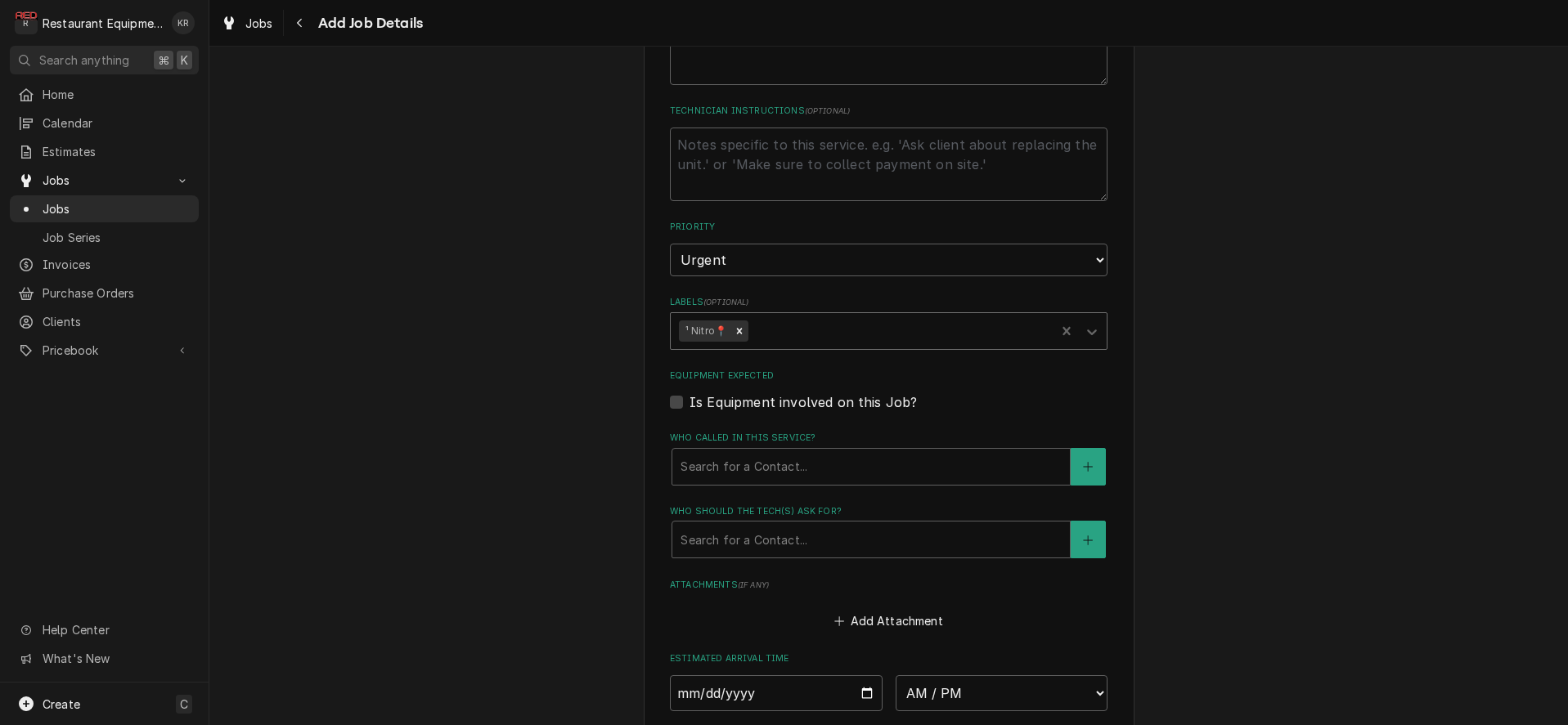
scroll to position [858, 0]
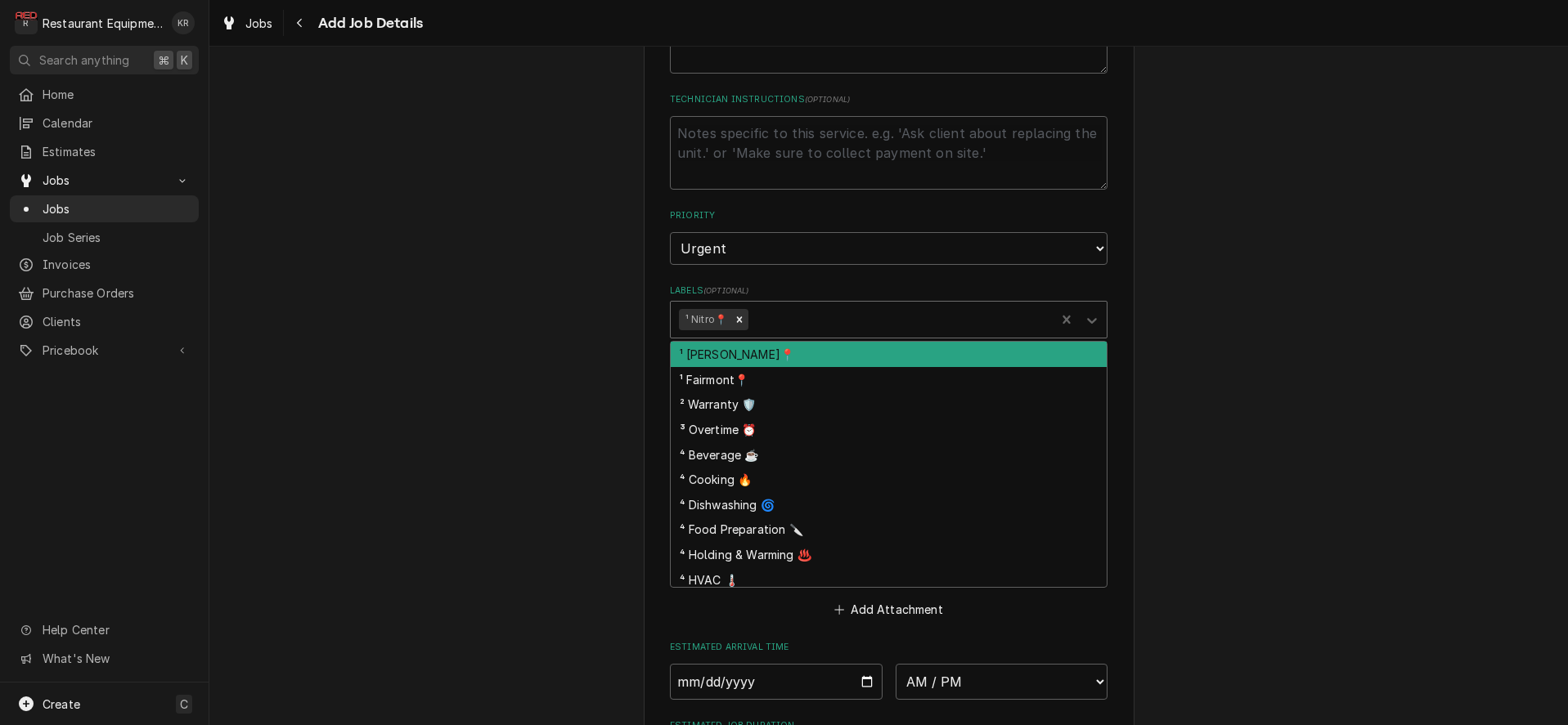
click at [795, 327] on div "Labels" at bounding box center [899, 320] width 295 height 30
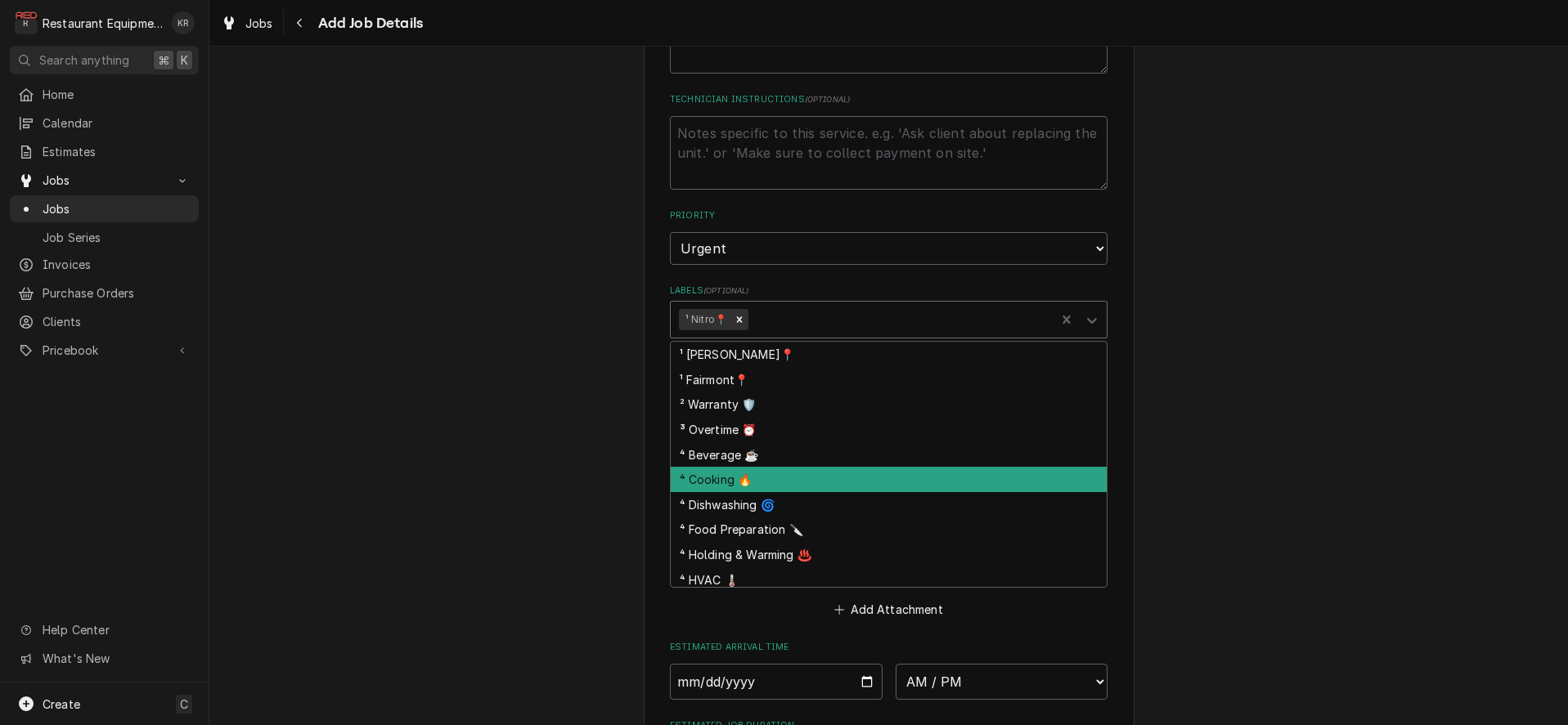
click at [767, 478] on div "⁴ Cooking 🔥" at bounding box center [888, 480] width 436 height 26
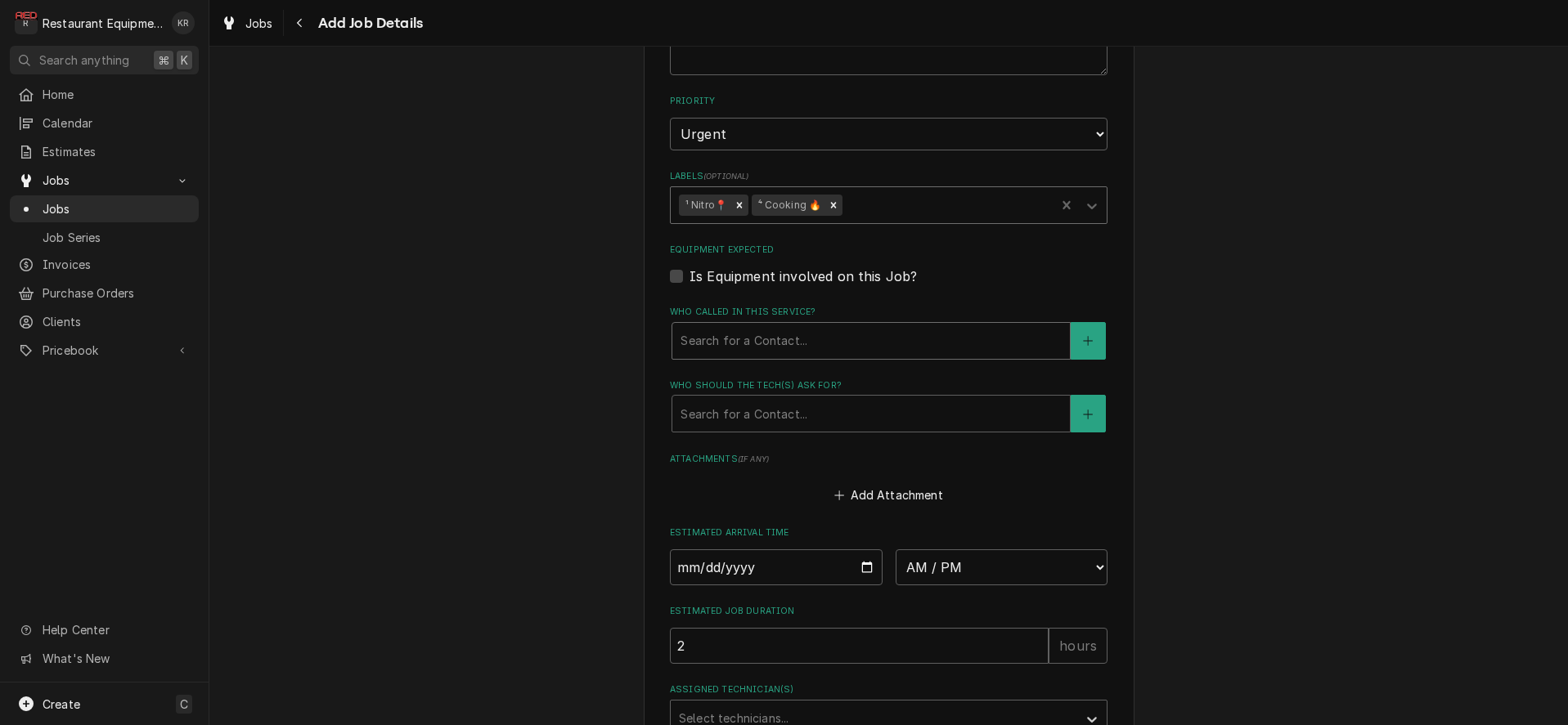
type textarea "x"
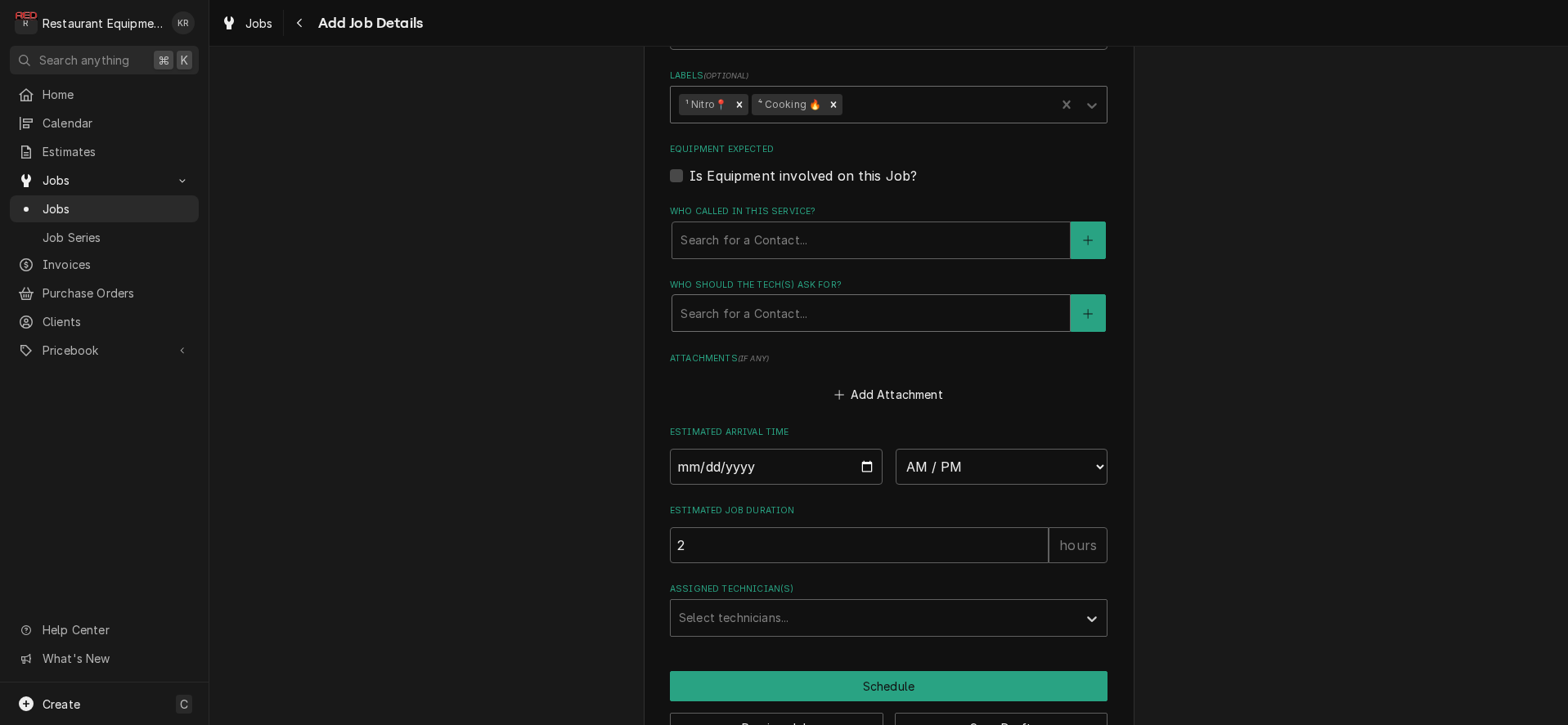
scroll to position [1095, 0]
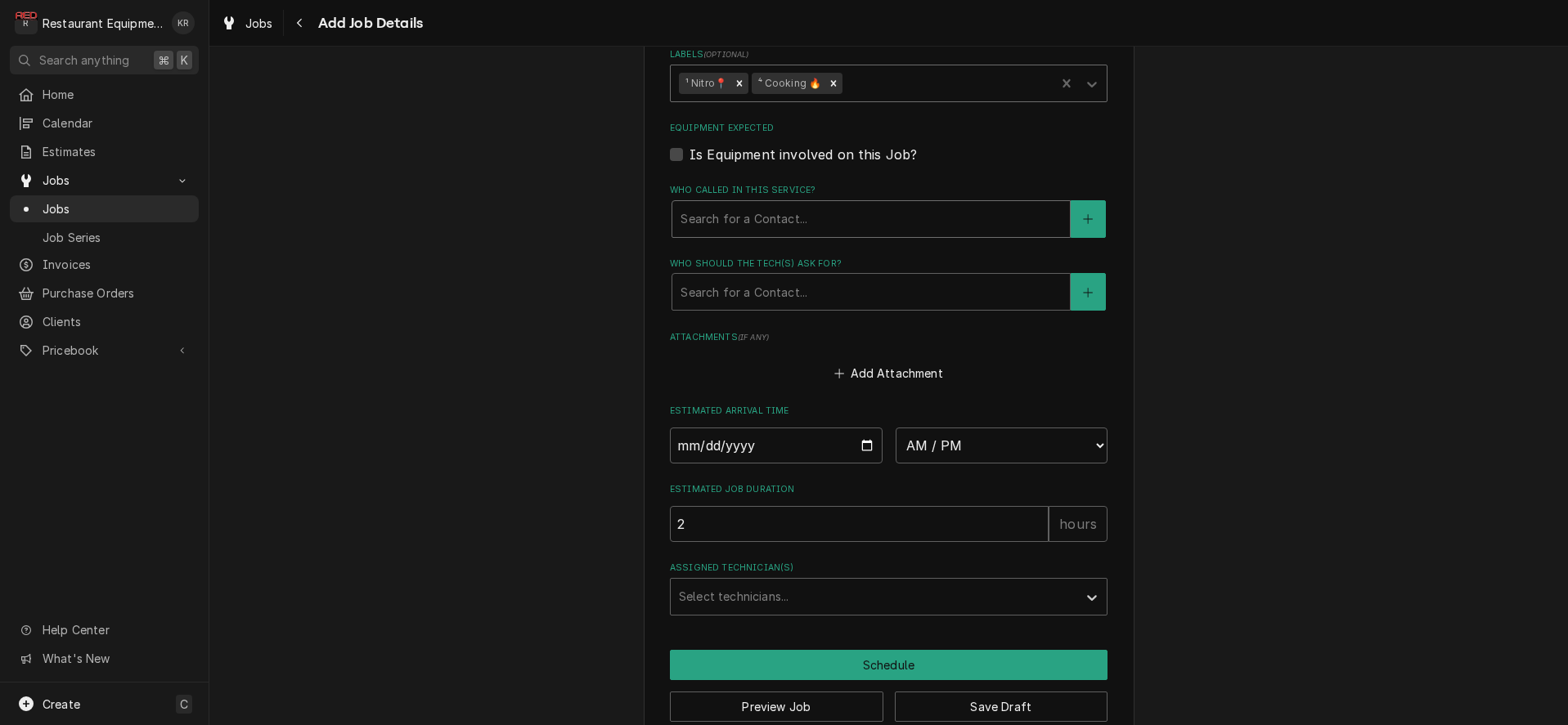
click at [726, 225] on div "Who called in this service?" at bounding box center [871, 220] width 381 height 30
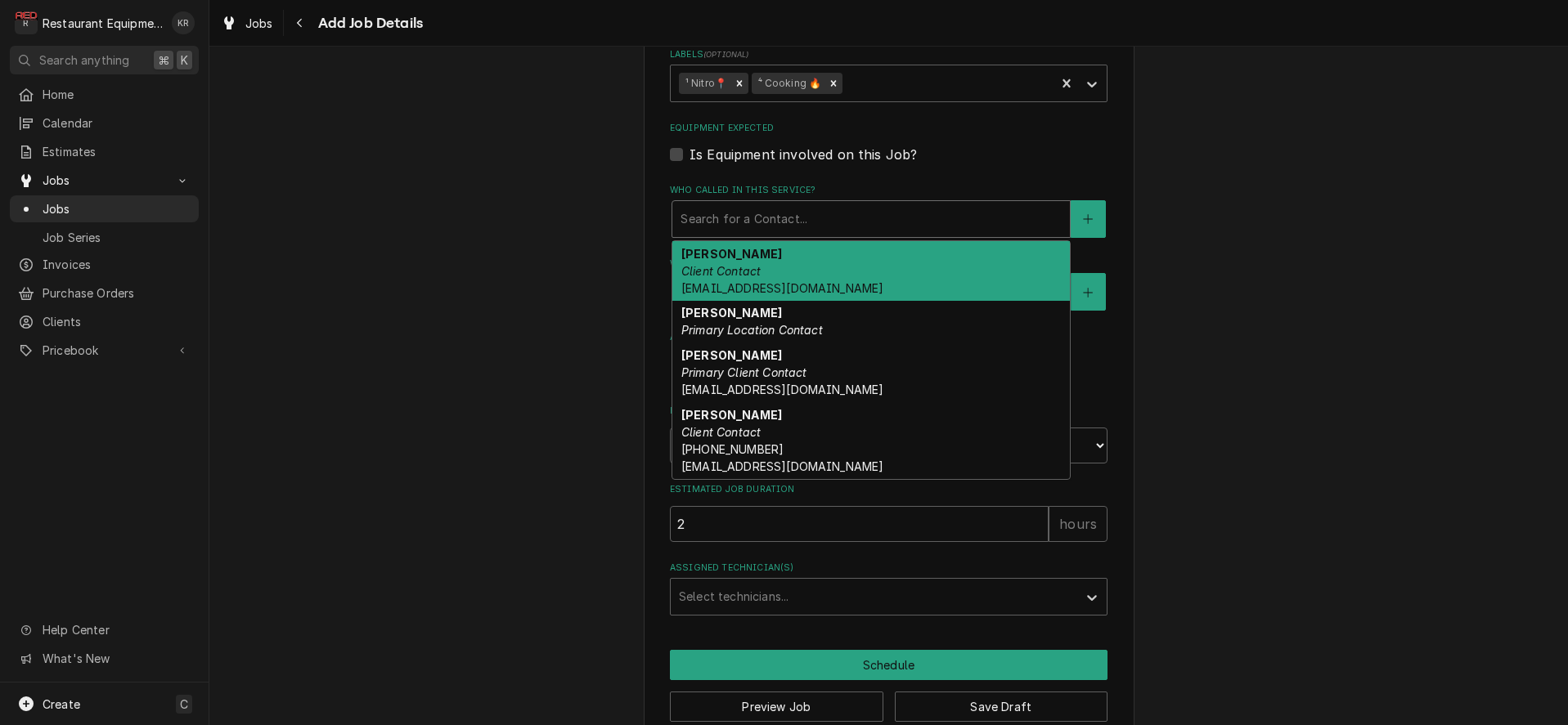
click at [725, 210] on div "Who called in this service?" at bounding box center [871, 220] width 381 height 30
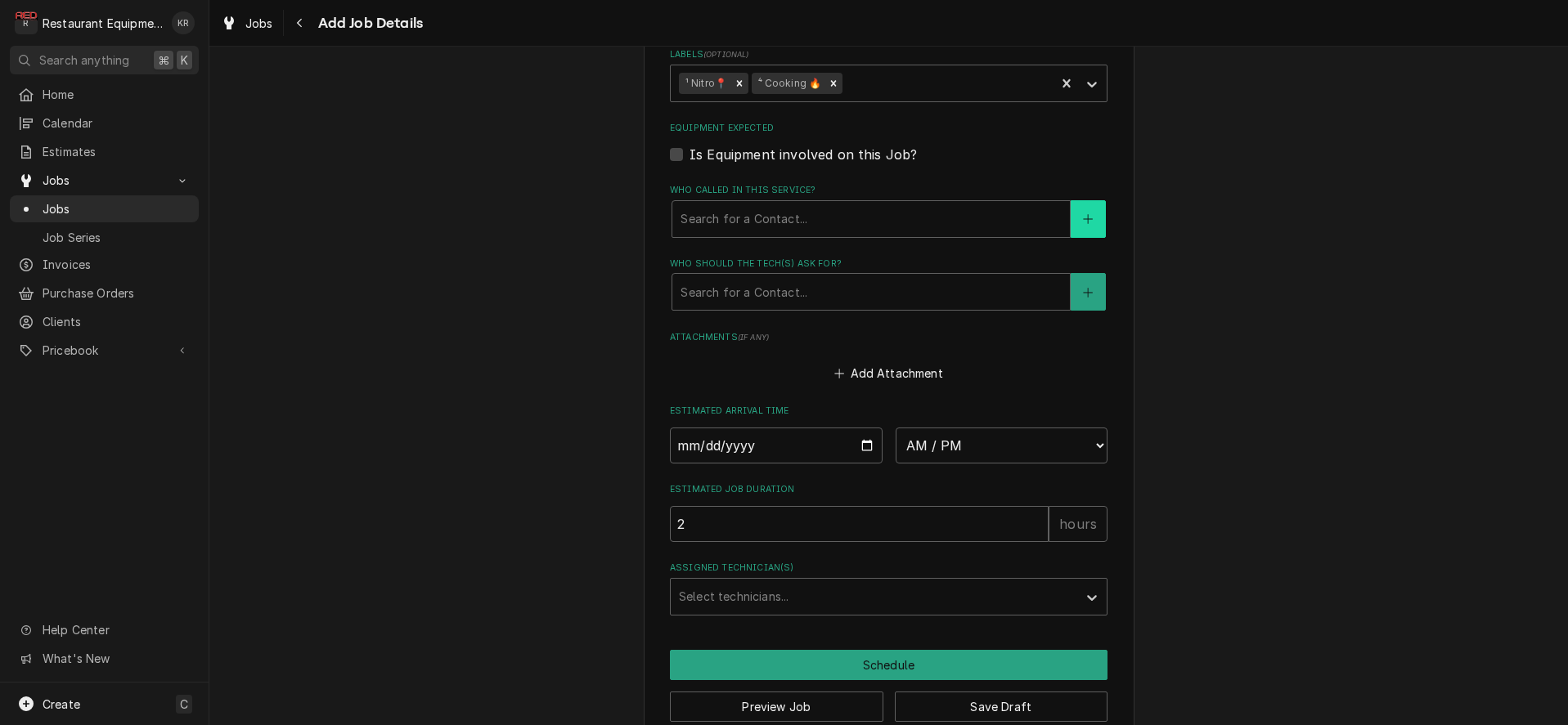
click at [1100, 220] on button "Who called in this service?" at bounding box center [1087, 219] width 34 height 37
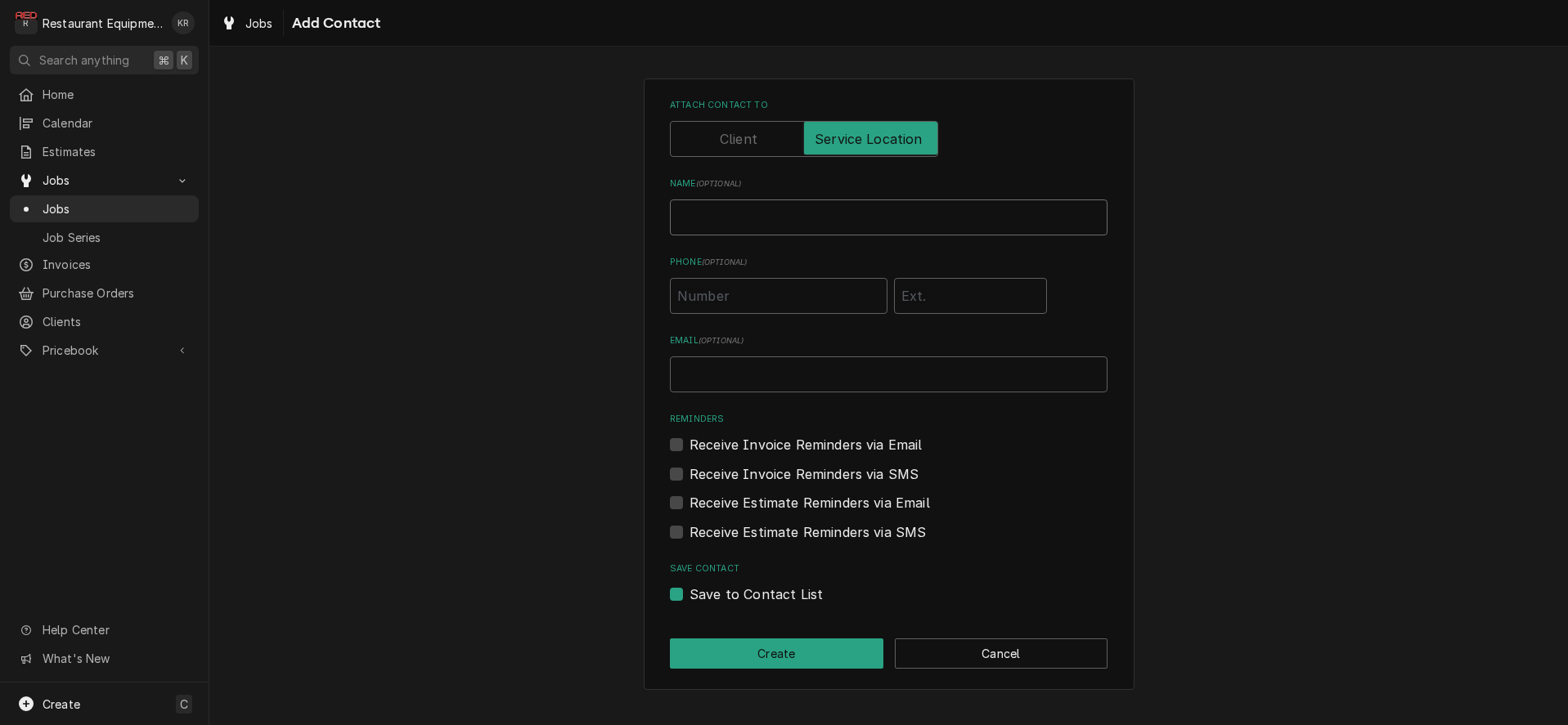
click at [800, 221] on input "Name ( optional )" at bounding box center [888, 217] width 438 height 36
type input "Manager"
click at [806, 641] on button "Create" at bounding box center [777, 654] width 214 height 31
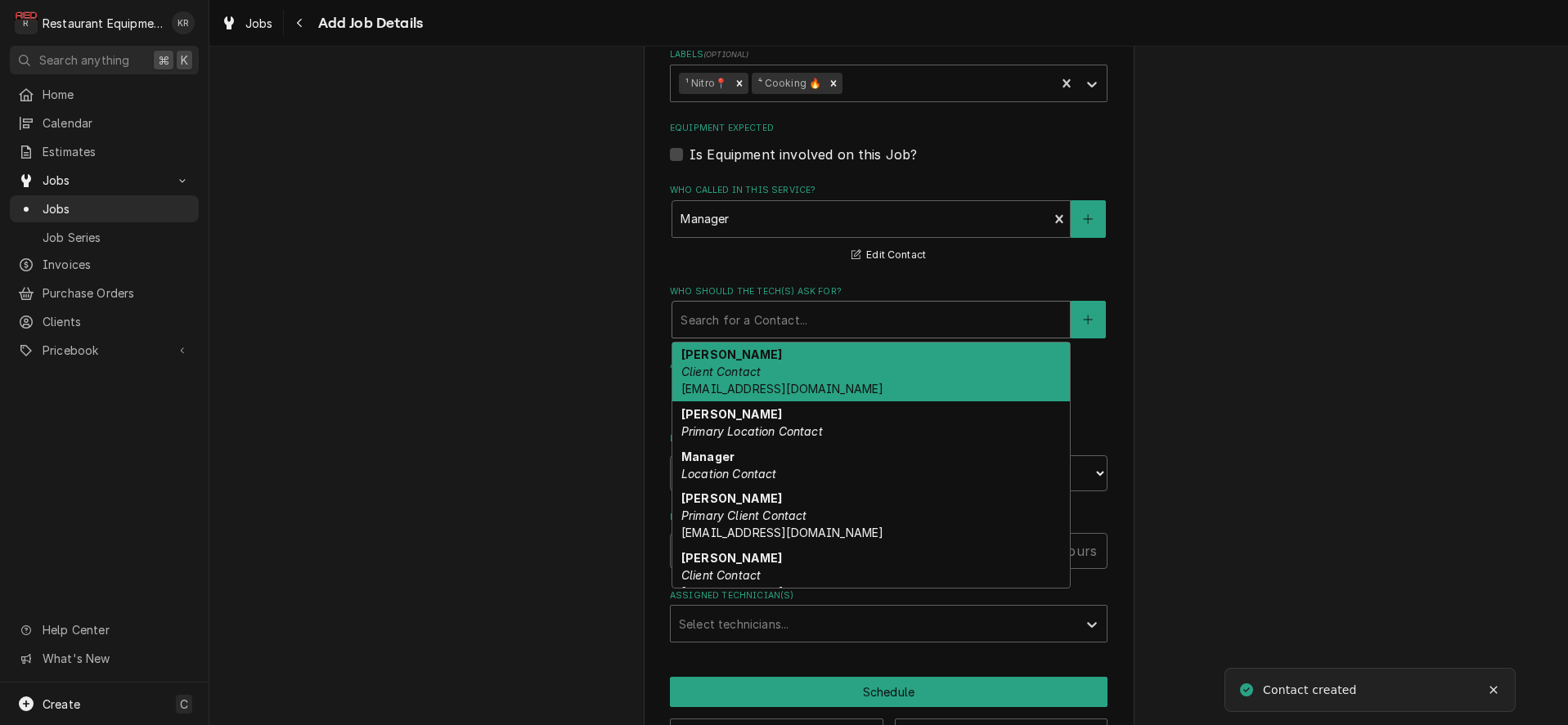
click at [729, 320] on div "Who should the tech(s) ask for?" at bounding box center [871, 320] width 381 height 30
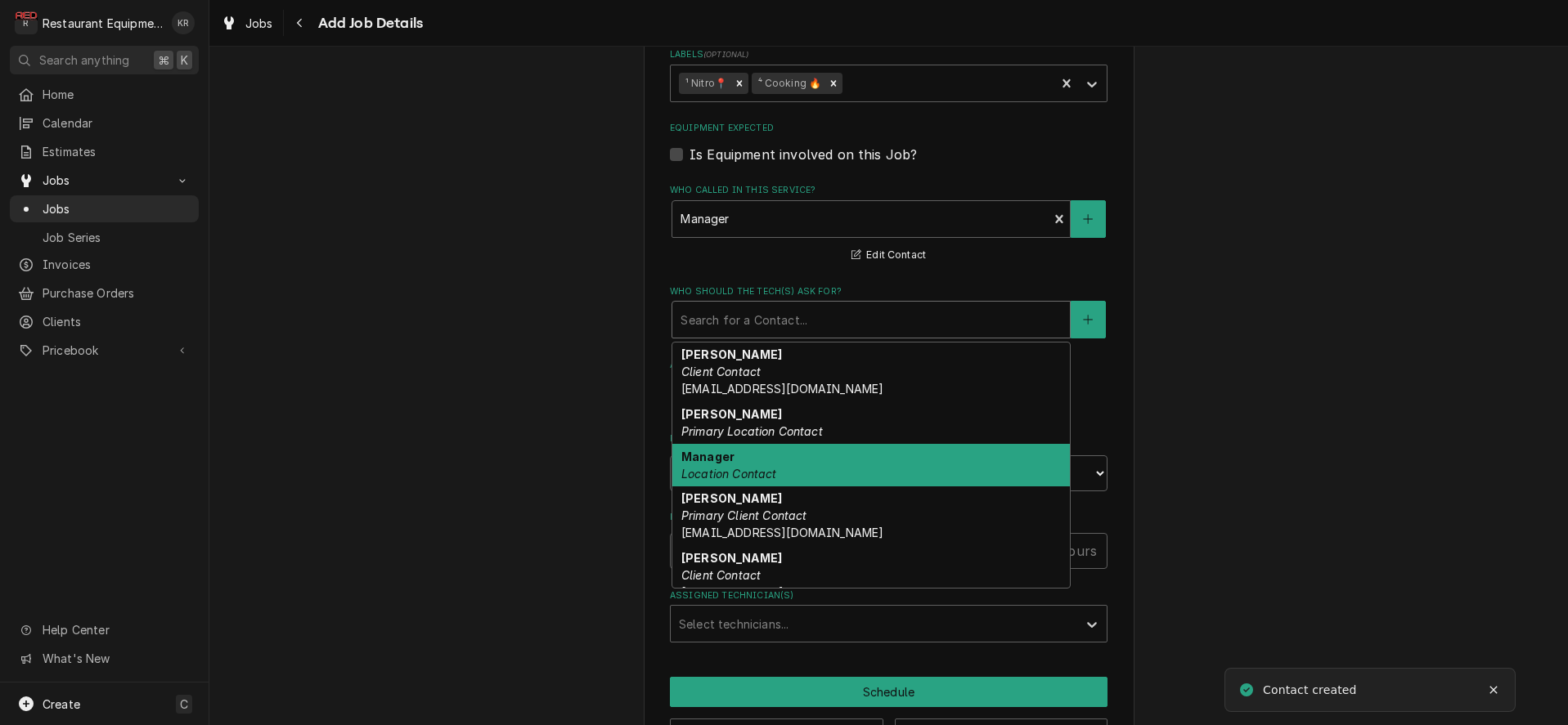
click at [763, 476] on em "Location Contact" at bounding box center [728, 474] width 95 height 14
type textarea "x"
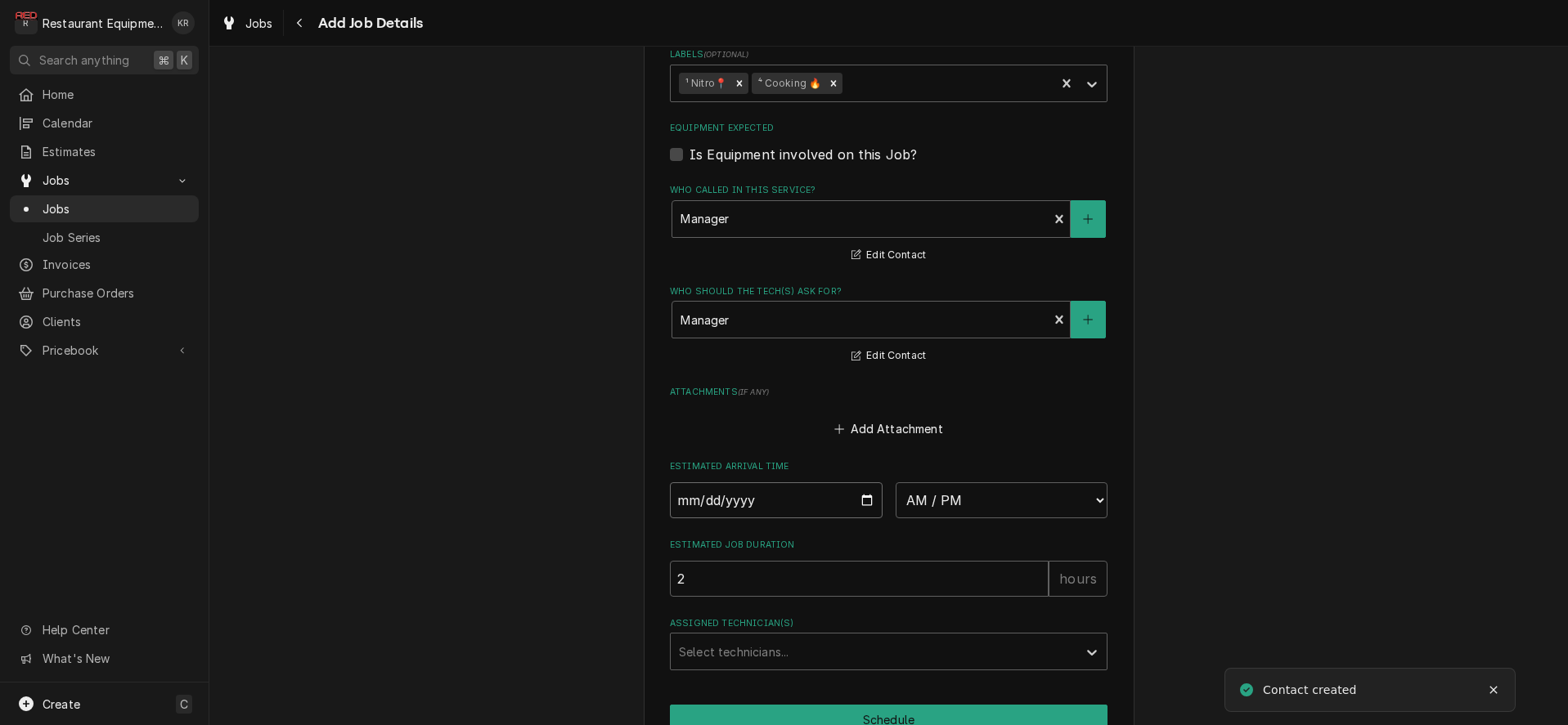
click at [864, 498] on input "Date" at bounding box center [776, 500] width 213 height 36
type input "[DATE]"
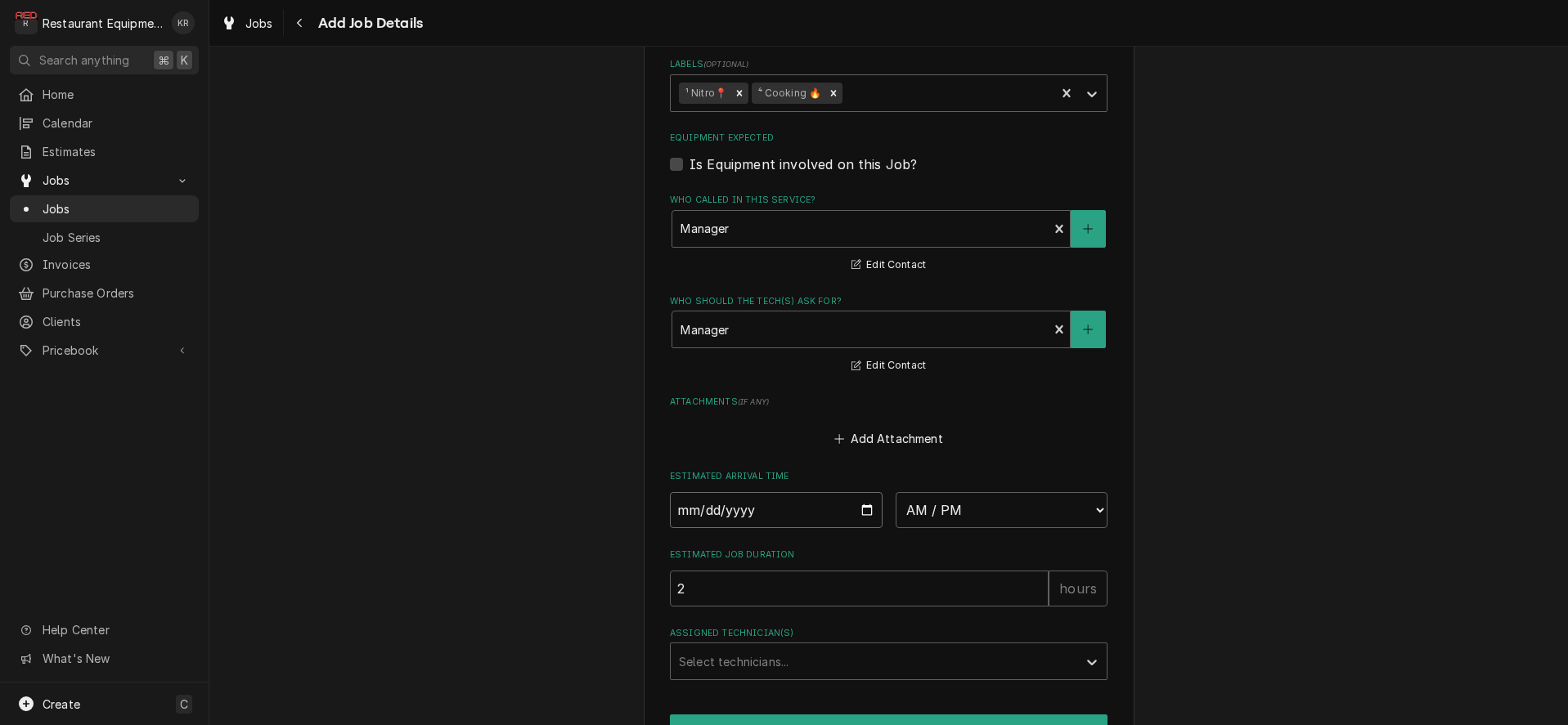
scroll to position [1082, 0]
type textarea "x"
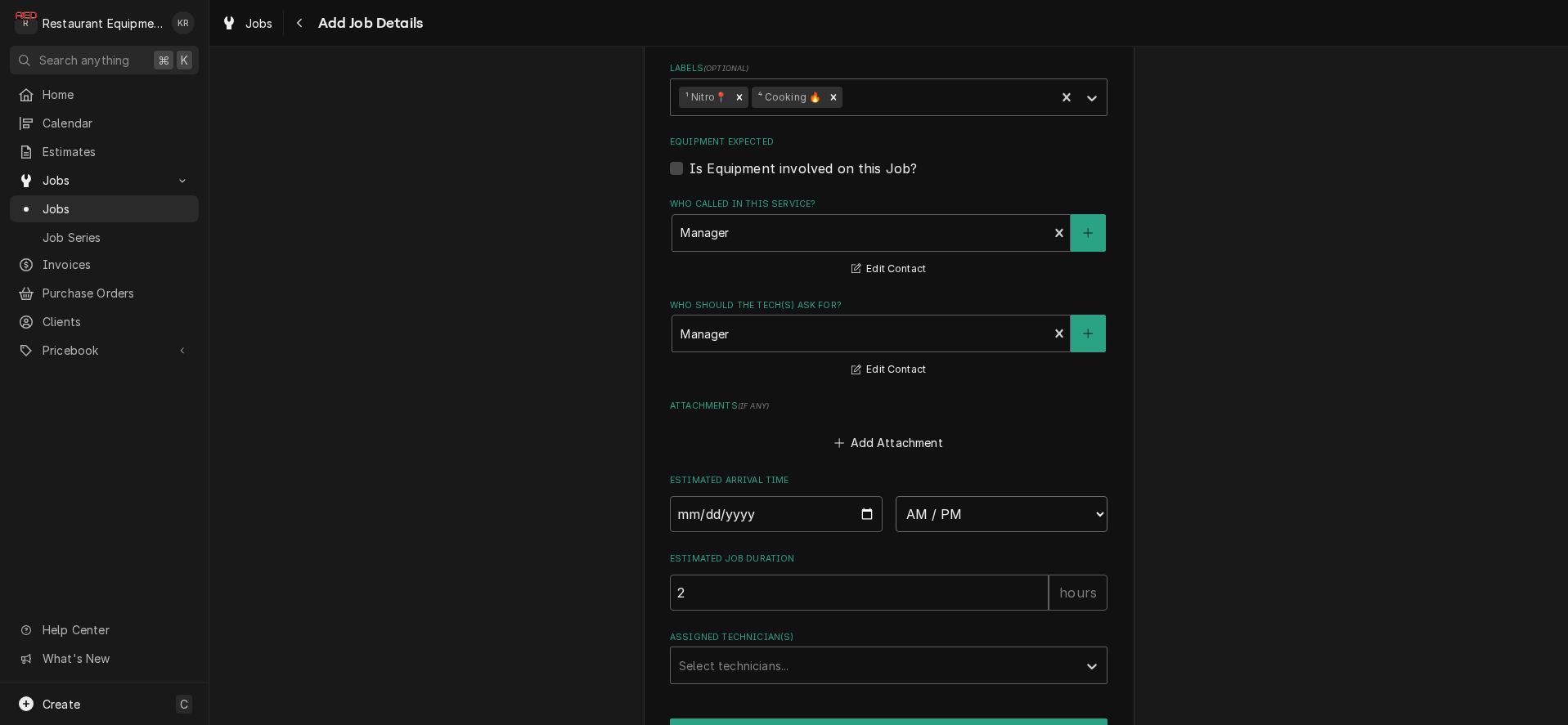
click at [896, 496] on select "AM / PM 6:00 AM 6:15 AM 6:30 AM 6:45 AM 7:00 AM 7:15 AM 7:30 AM 7:45 AM 8:00 AM…" at bounding box center [1002, 514] width 213 height 36
select select "16:30:00"
click option "4:30 PM" at bounding box center [0, 0] width 0 height 0
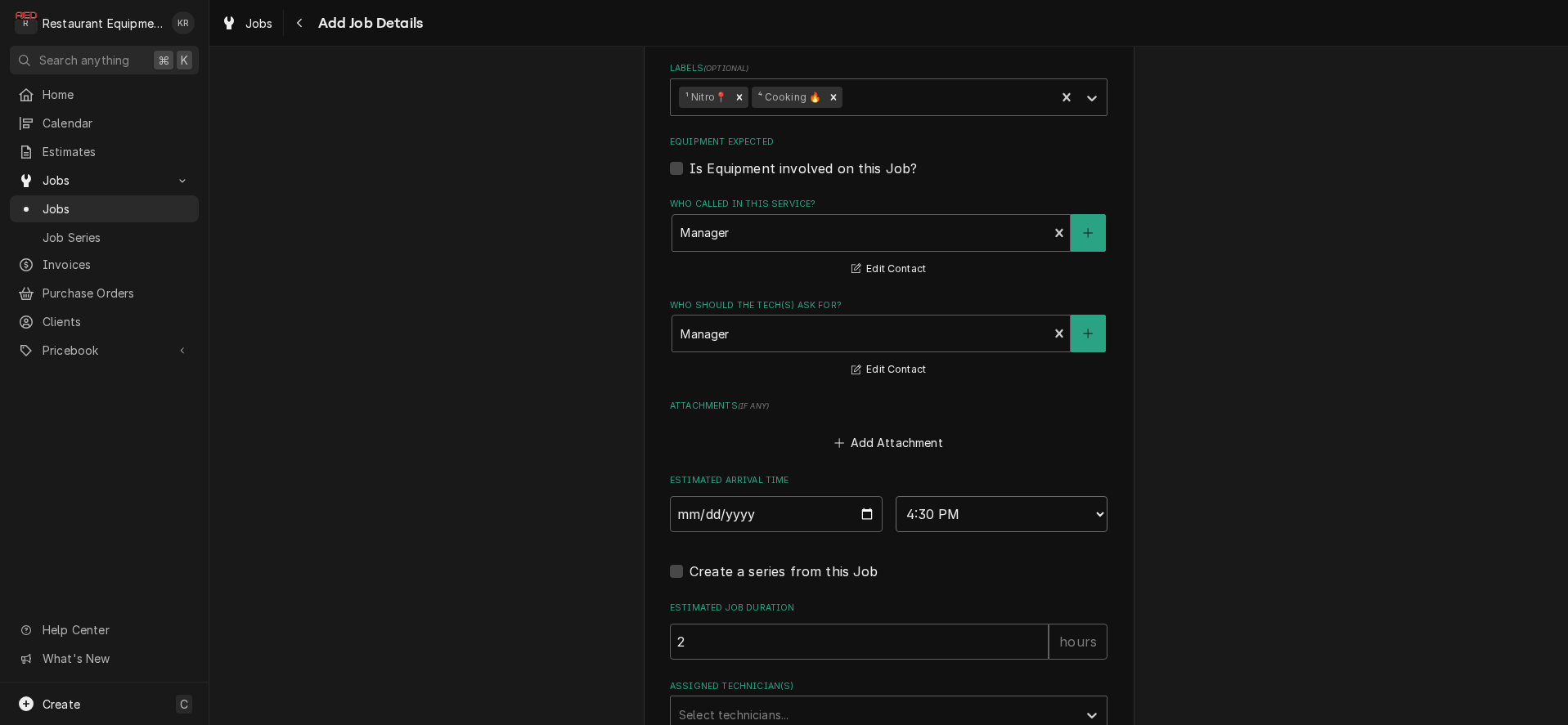
type textarea "x"
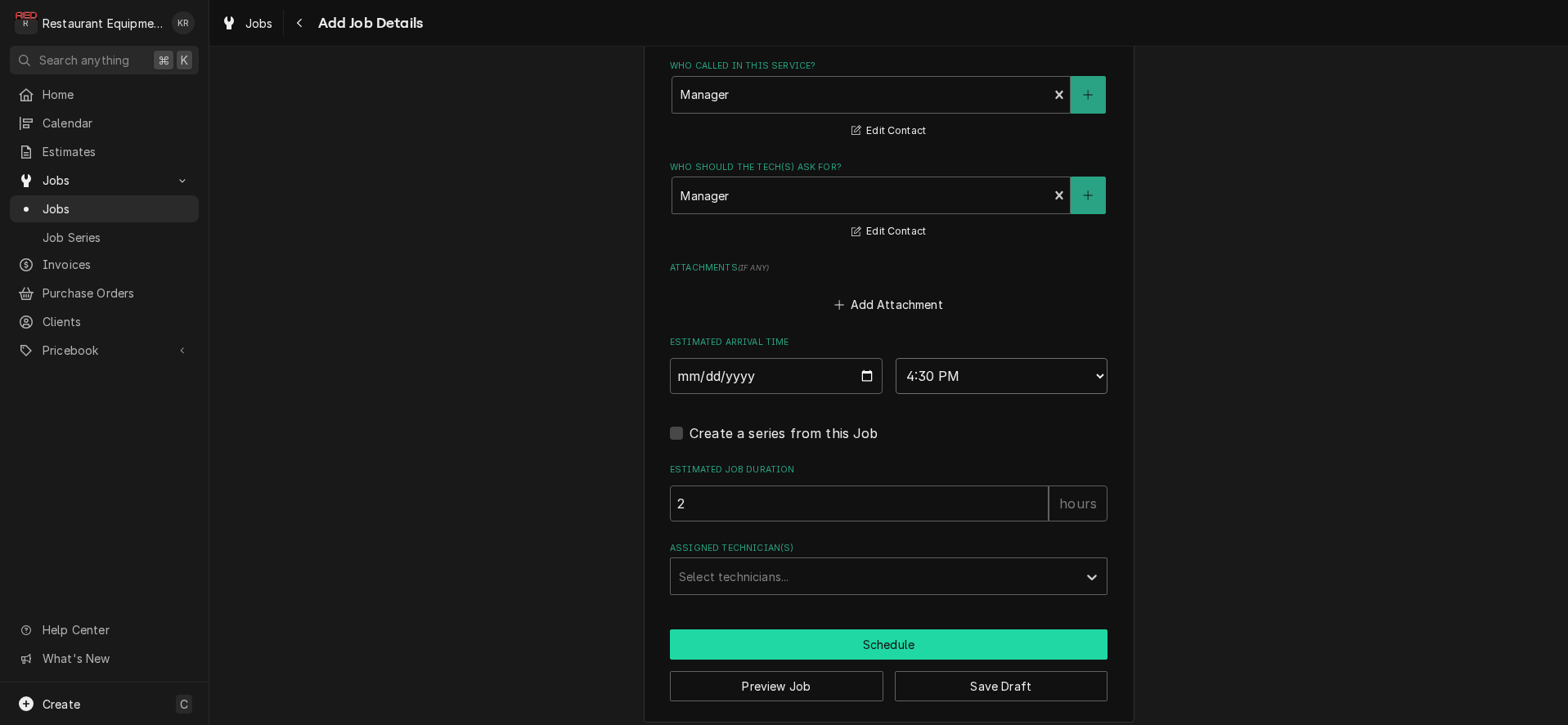
scroll to position [1227, 0]
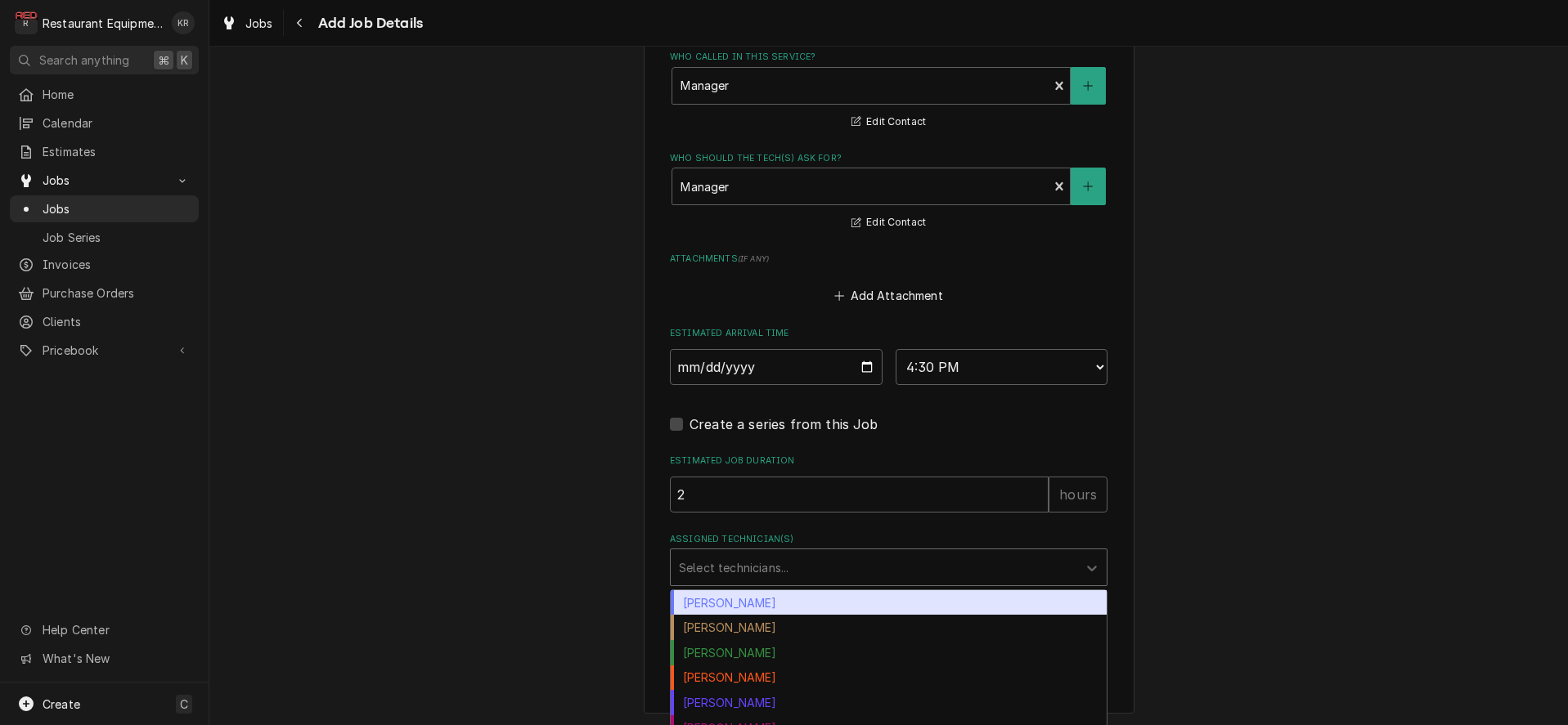
click at [753, 578] on div "Assigned Technician(s)" at bounding box center [874, 568] width 390 height 30
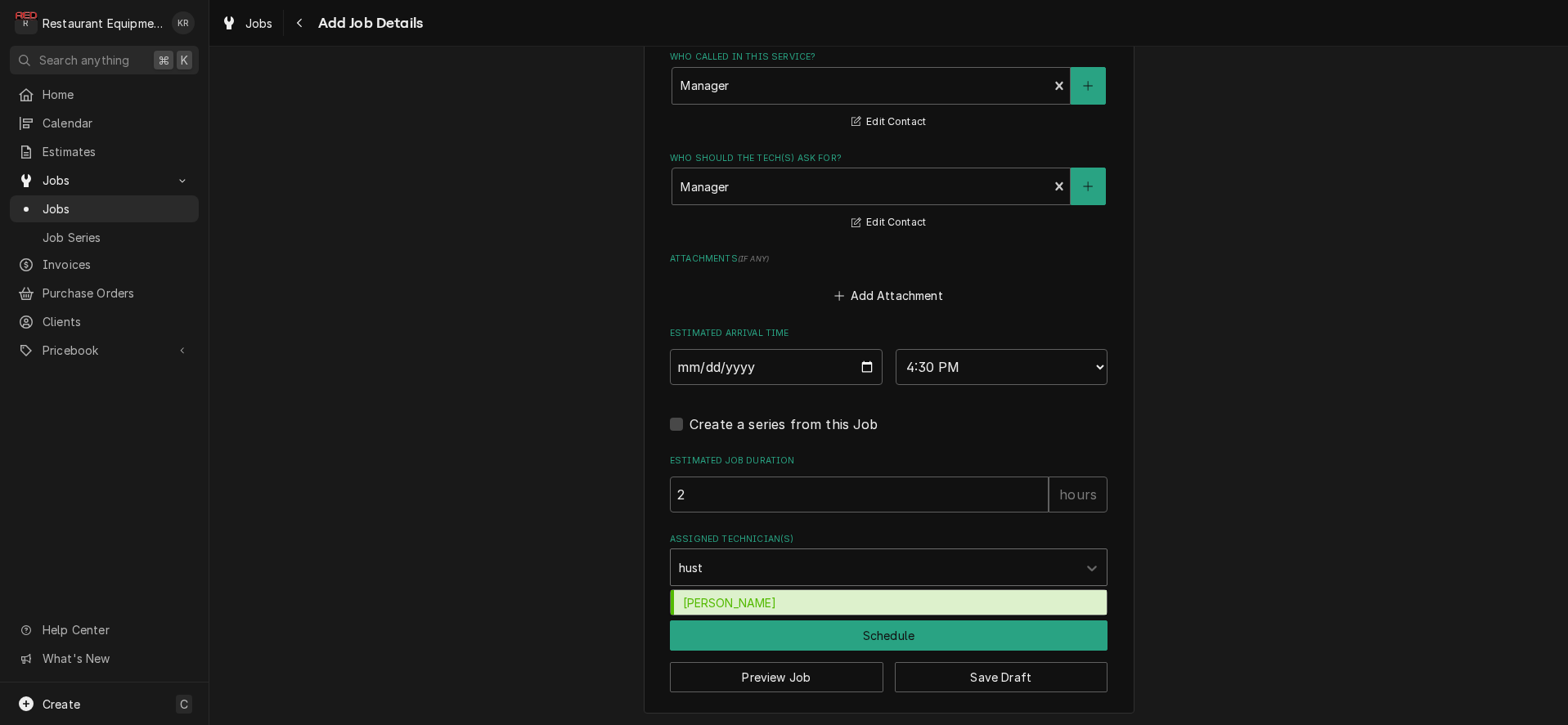
type input "[PERSON_NAME]"
click at [748, 599] on div "[PERSON_NAME]" at bounding box center [888, 603] width 436 height 26
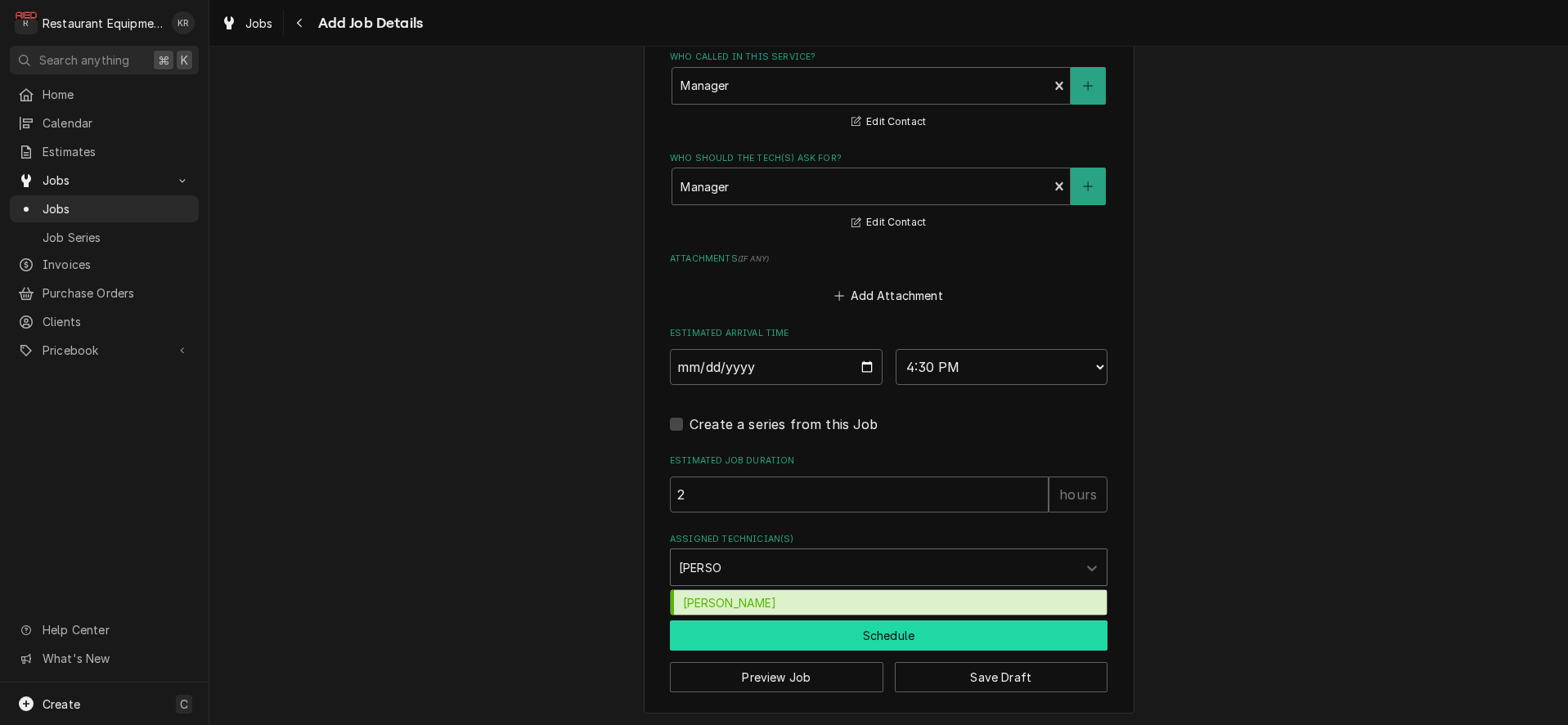
type textarea "x"
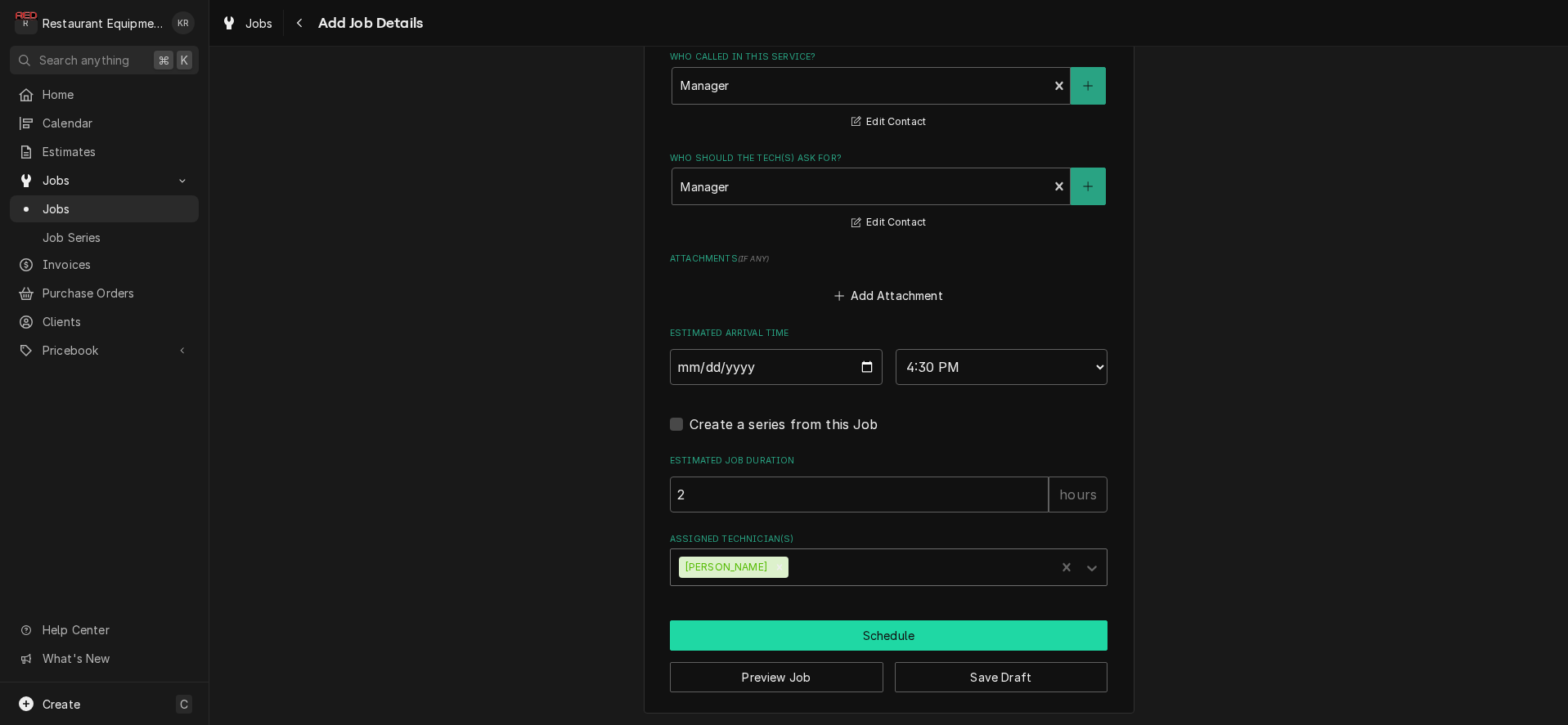
click at [770, 646] on button "Schedule" at bounding box center [888, 636] width 438 height 31
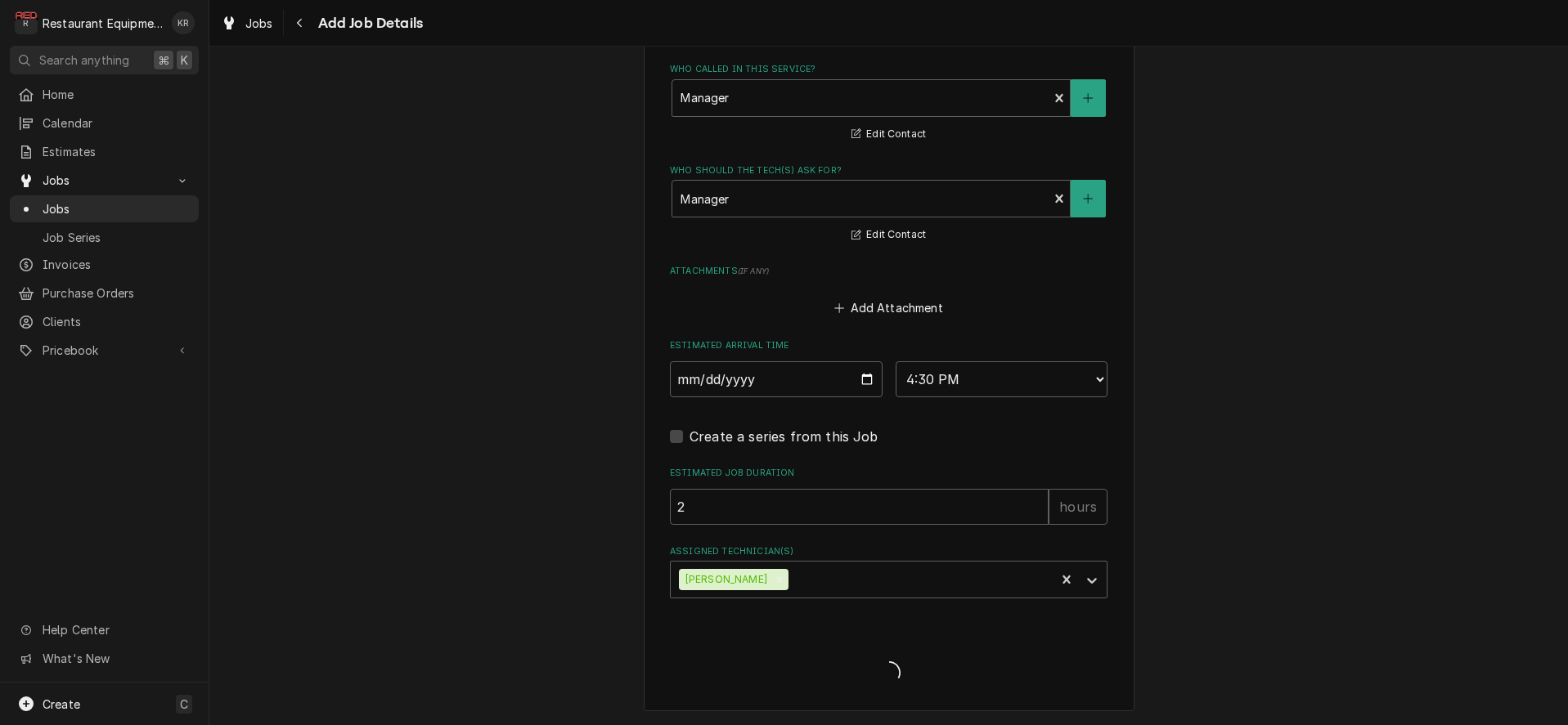
scroll to position [1213, 0]
type textarea "x"
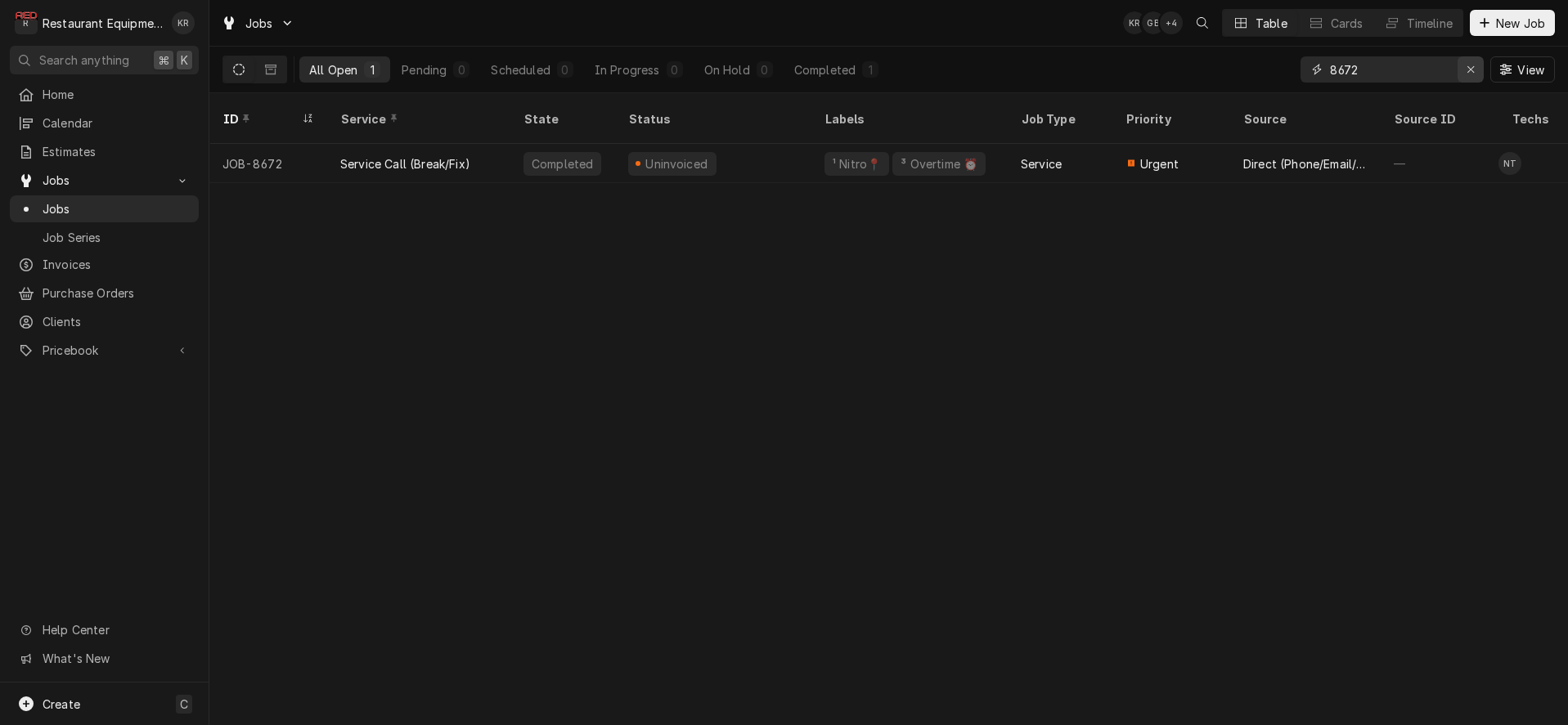
click at [1472, 68] on icon "Erase input" at bounding box center [1471, 70] width 7 height 7
